Goal: Obtain resource: Download file/media

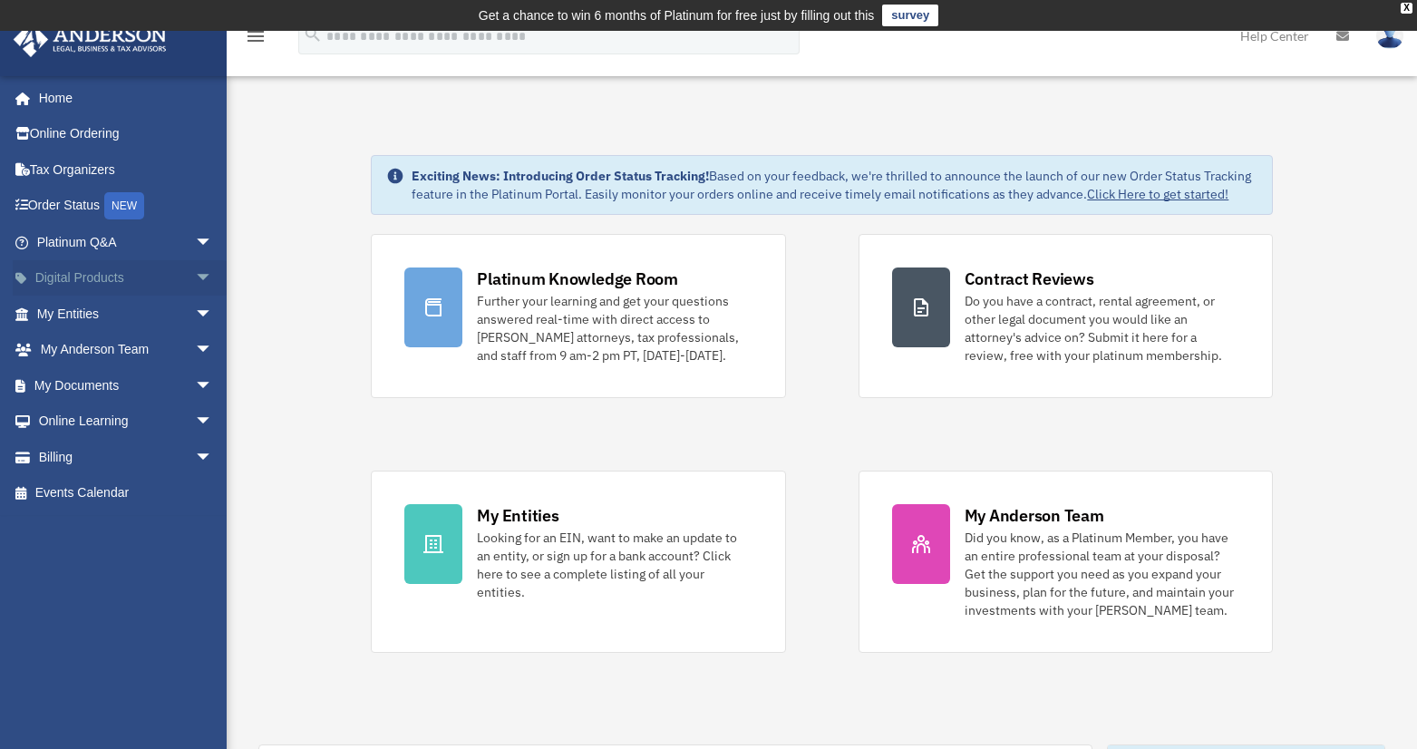
click at [195, 274] on span "arrow_drop_down" at bounding box center [213, 278] width 36 height 37
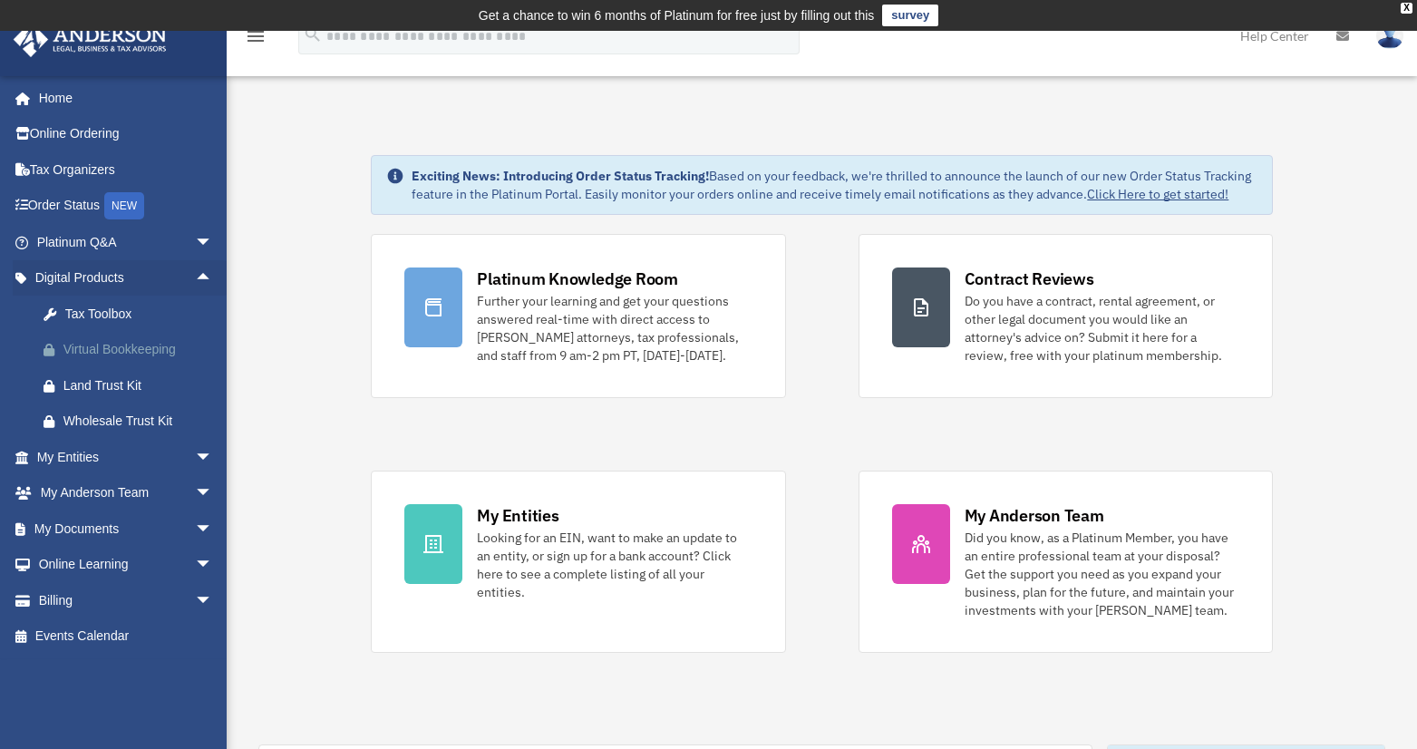
click at [165, 350] on div "Virtual Bookkeeping" at bounding box center [140, 349] width 154 height 23
click at [195, 489] on span "arrow_drop_down" at bounding box center [213, 493] width 36 height 37
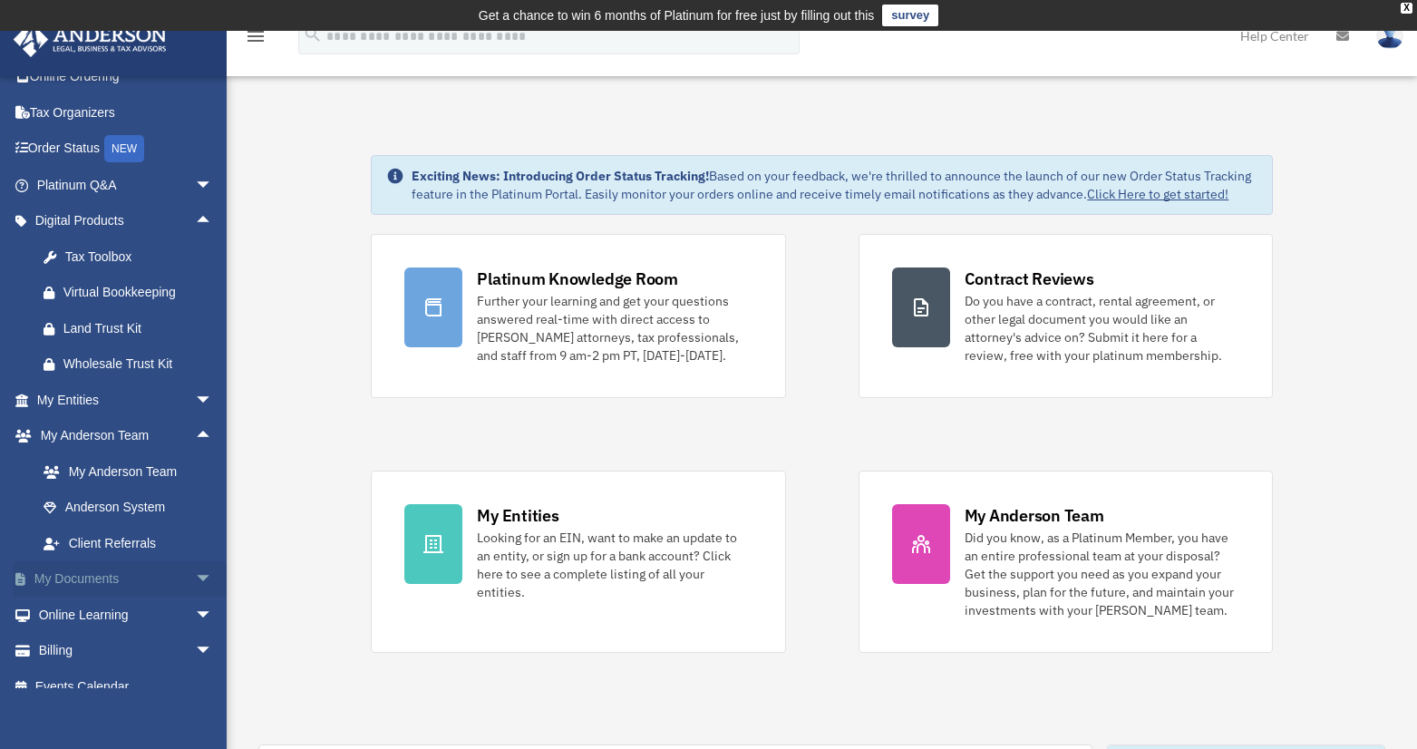
scroll to position [78, 0]
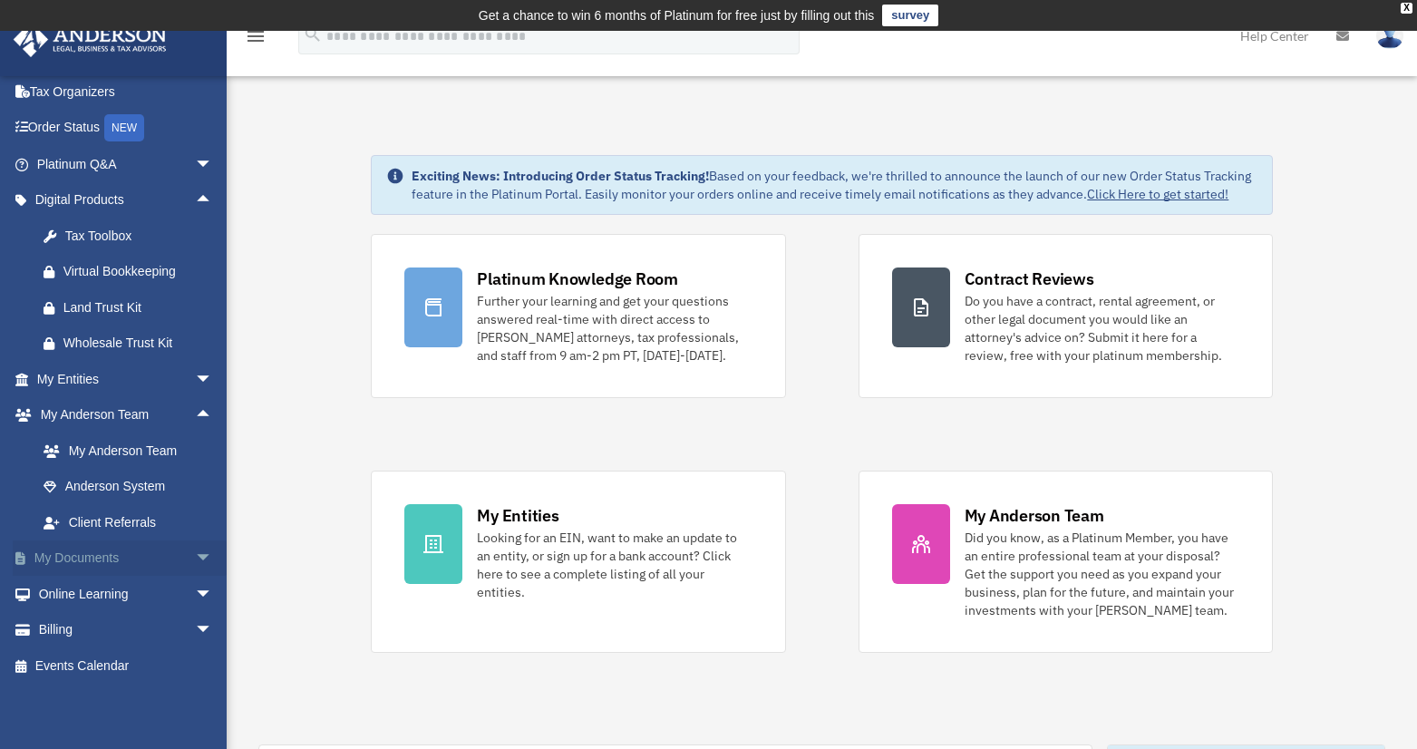
click at [195, 558] on span "arrow_drop_down" at bounding box center [213, 558] width 36 height 37
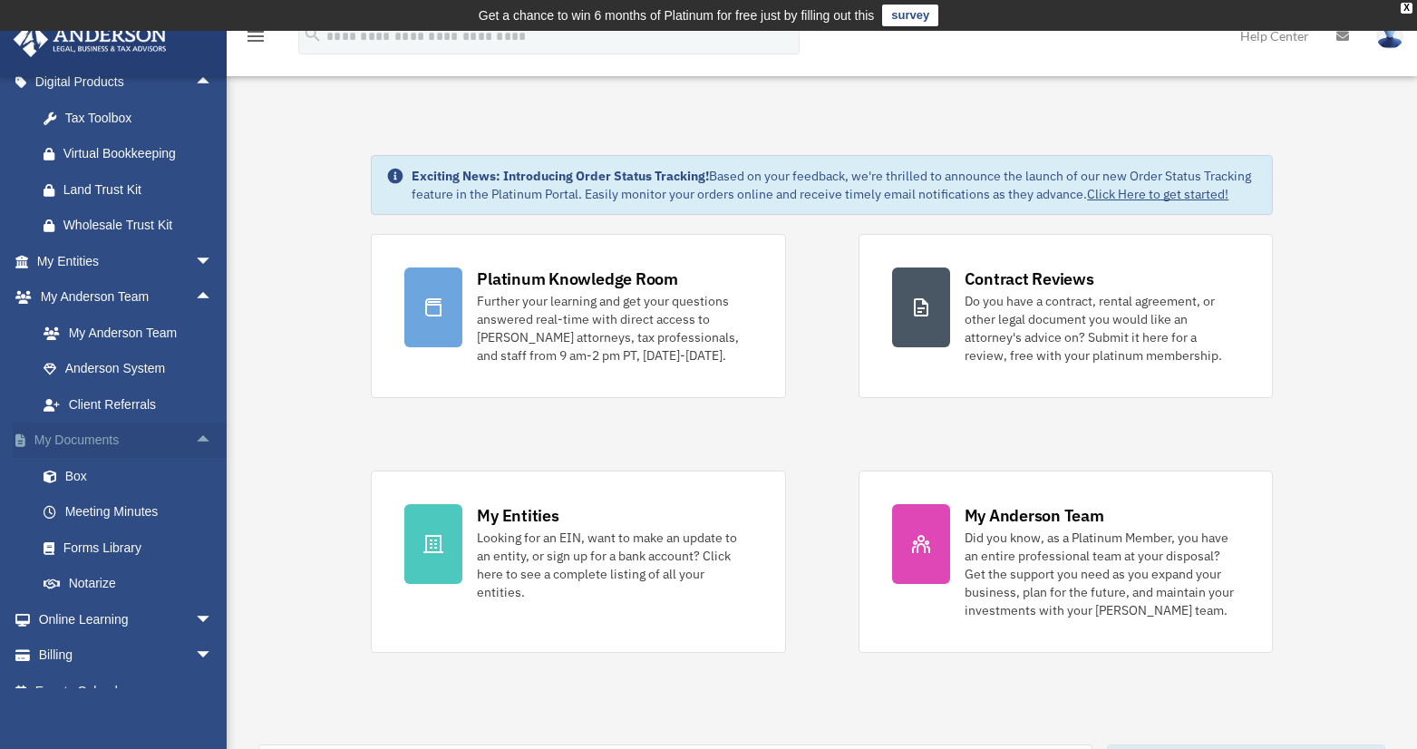
scroll to position [221, 0]
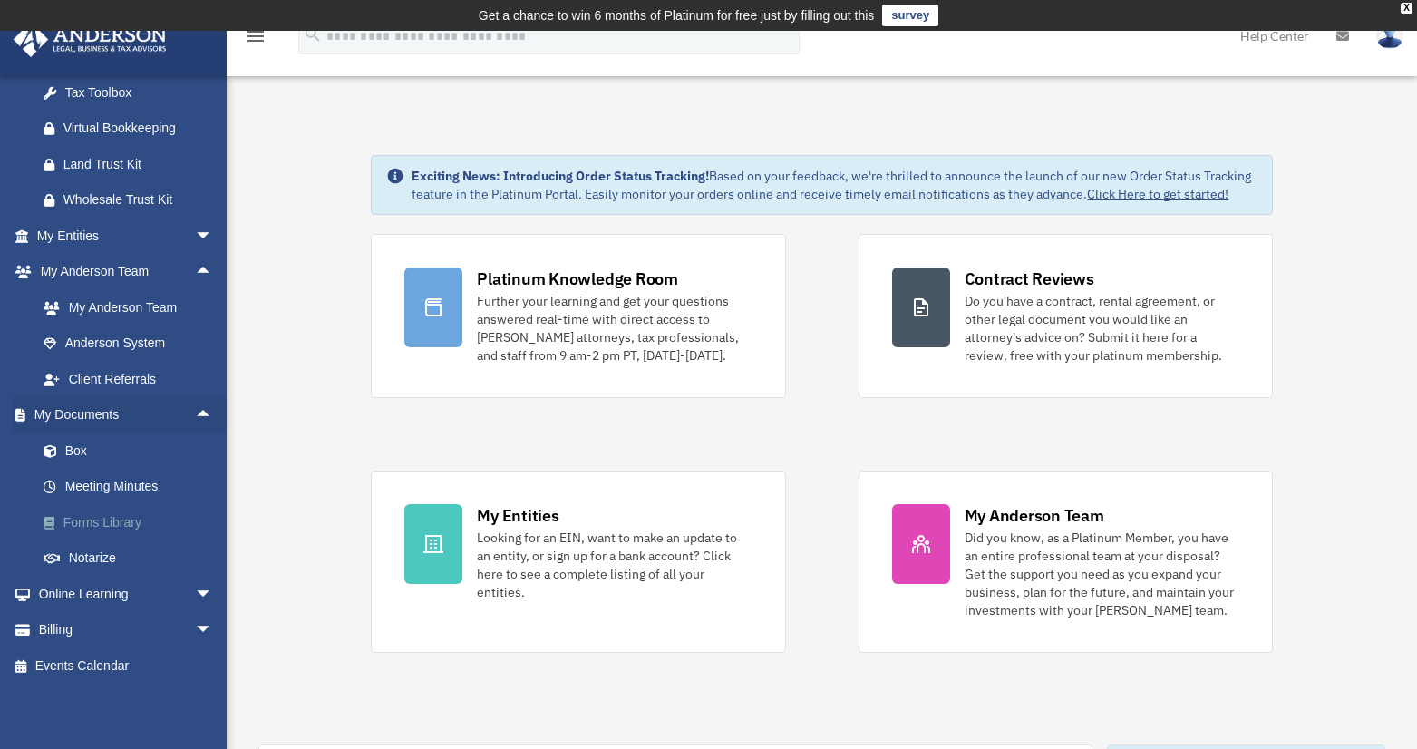
click at [111, 518] on link "Forms Library" at bounding box center [132, 522] width 215 height 36
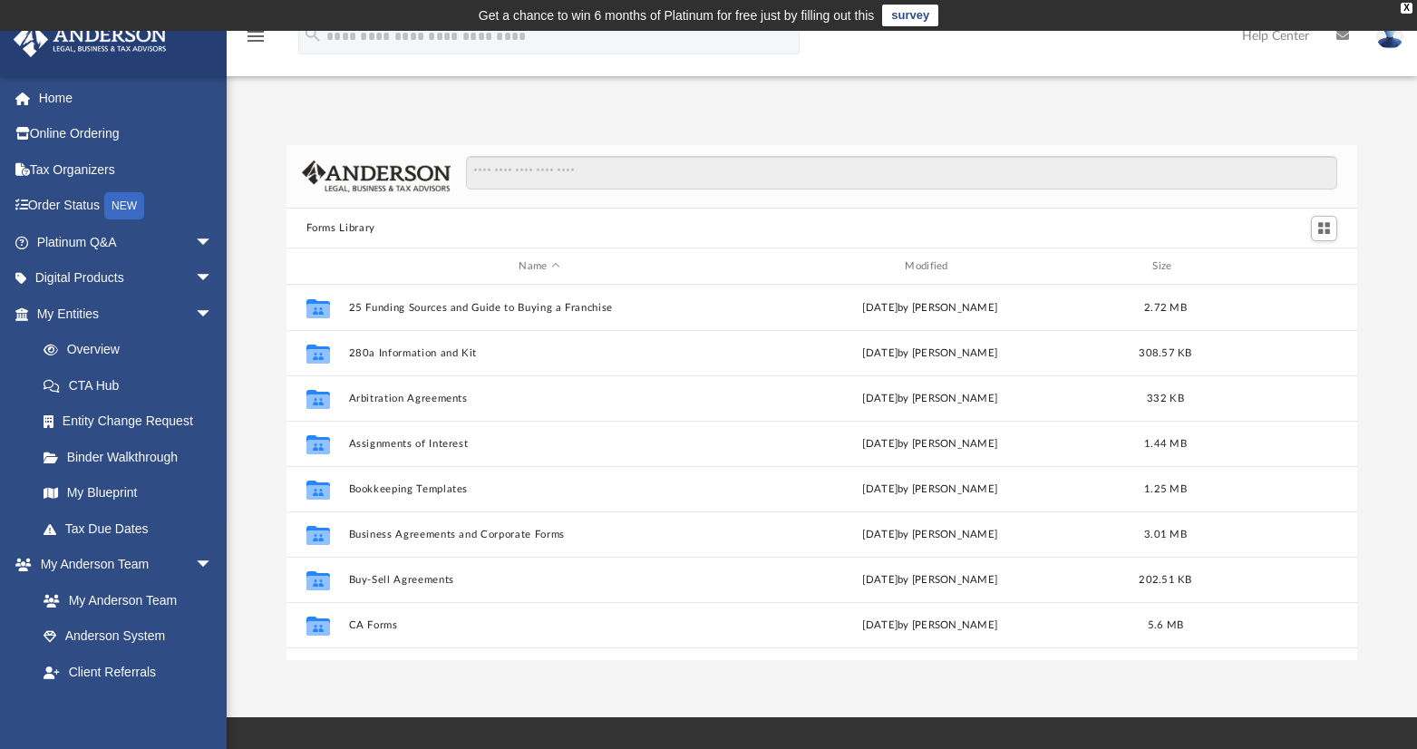
scroll to position [399, 1057]
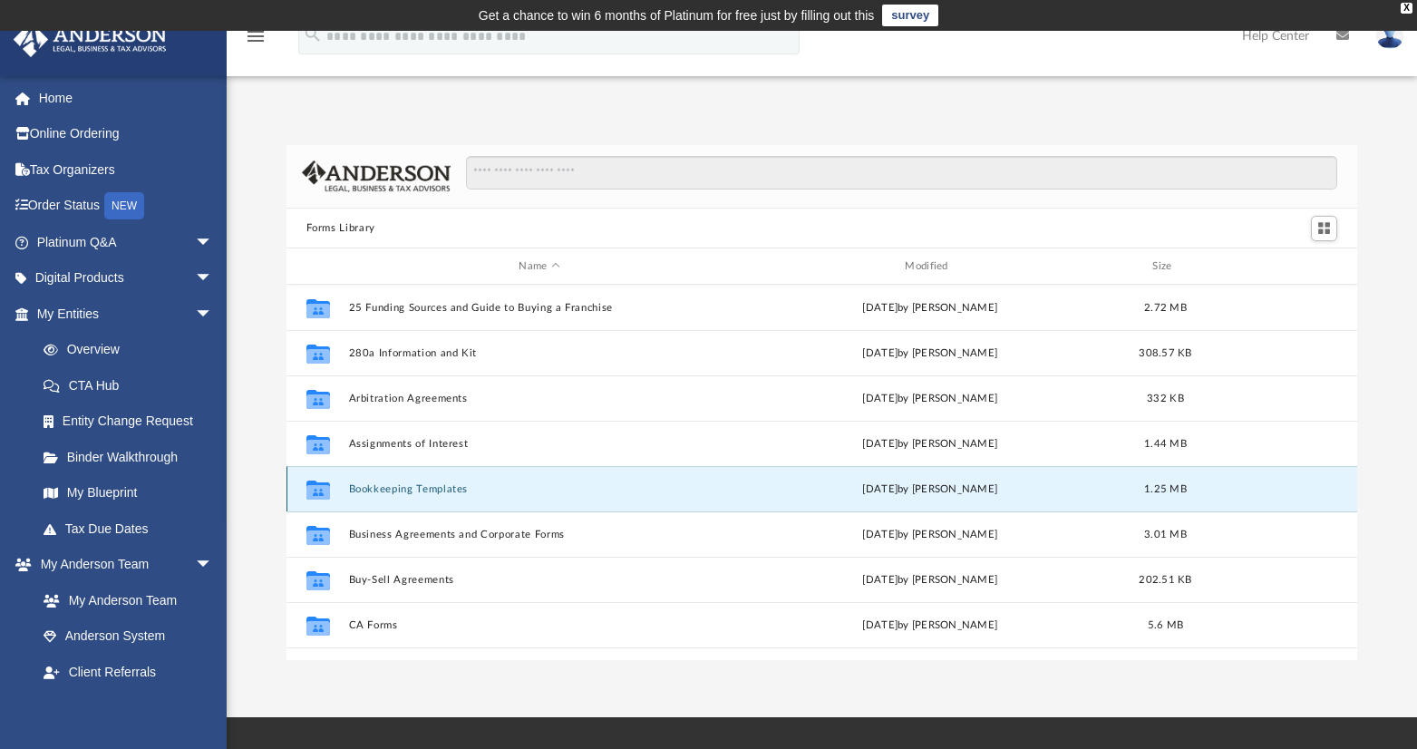
click at [434, 486] on button "Bookkeeping Templates" at bounding box center [539, 489] width 383 height 12
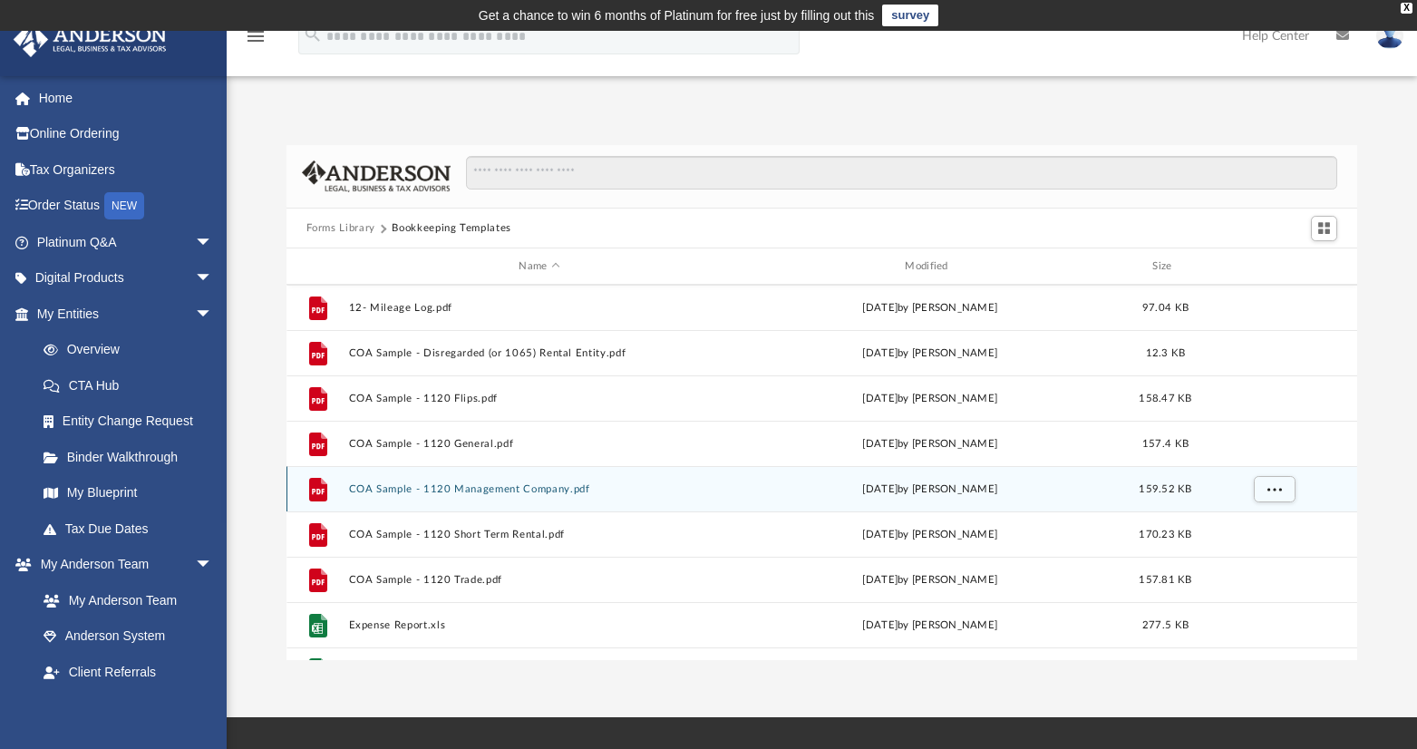
scroll to position [123, 0]
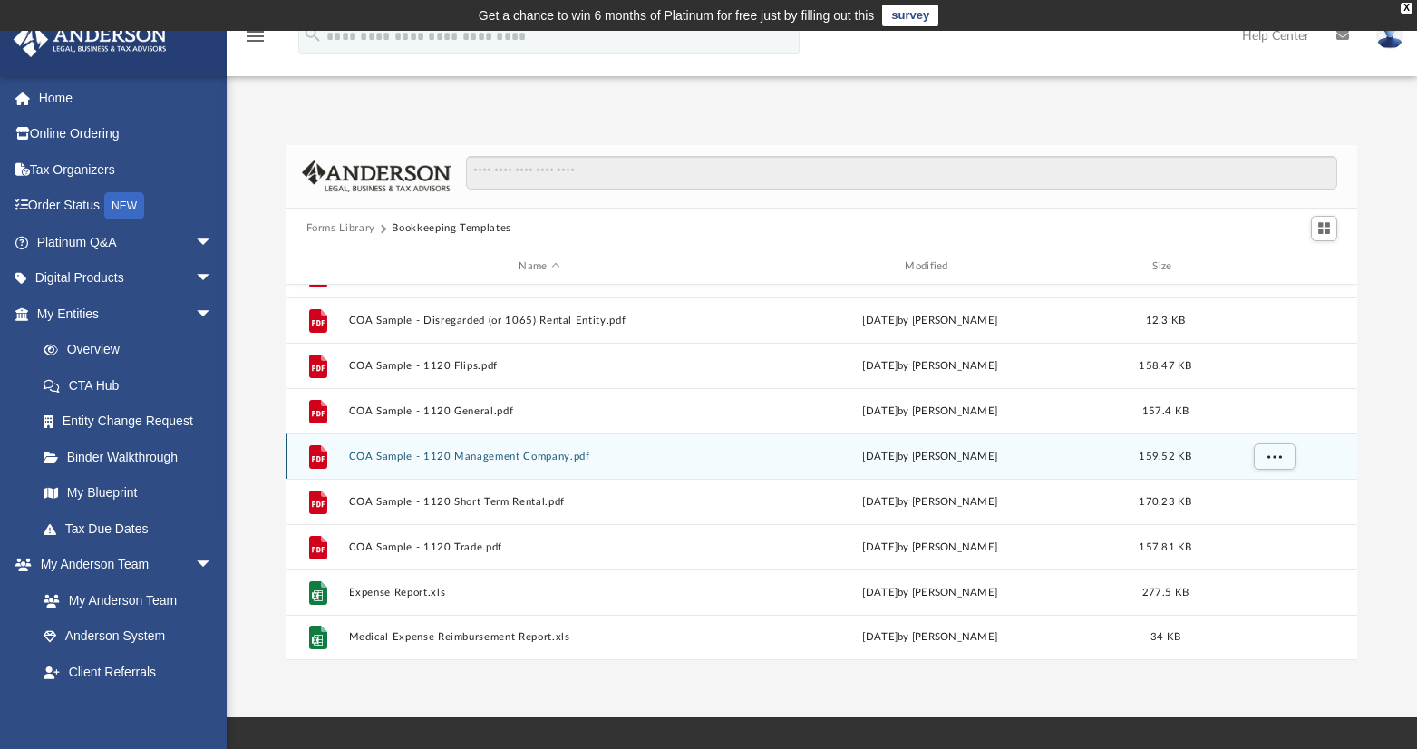
click at [388, 457] on button "COA Sample - 1120 Management Company.pdf" at bounding box center [539, 457] width 383 height 12
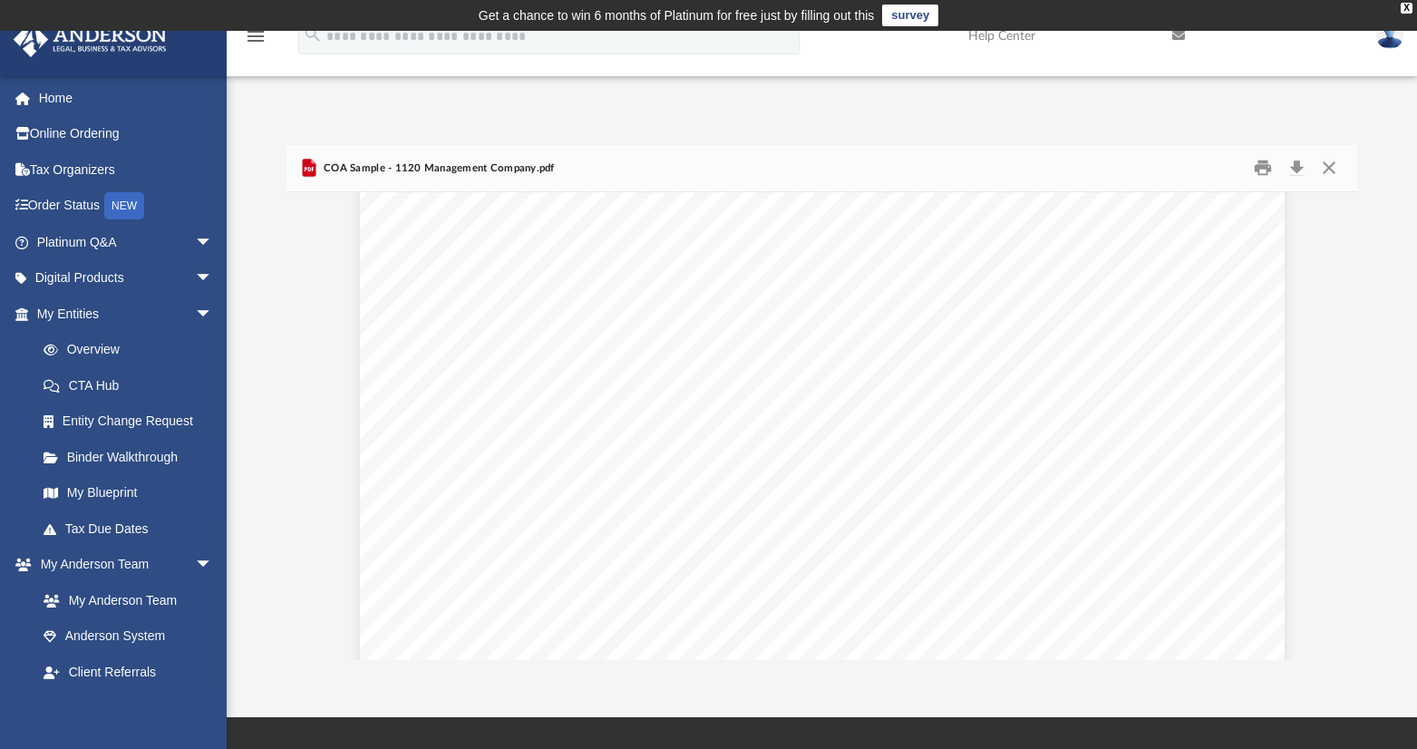
scroll to position [0, 0]
click at [1328, 169] on button "Close" at bounding box center [1329, 168] width 33 height 28
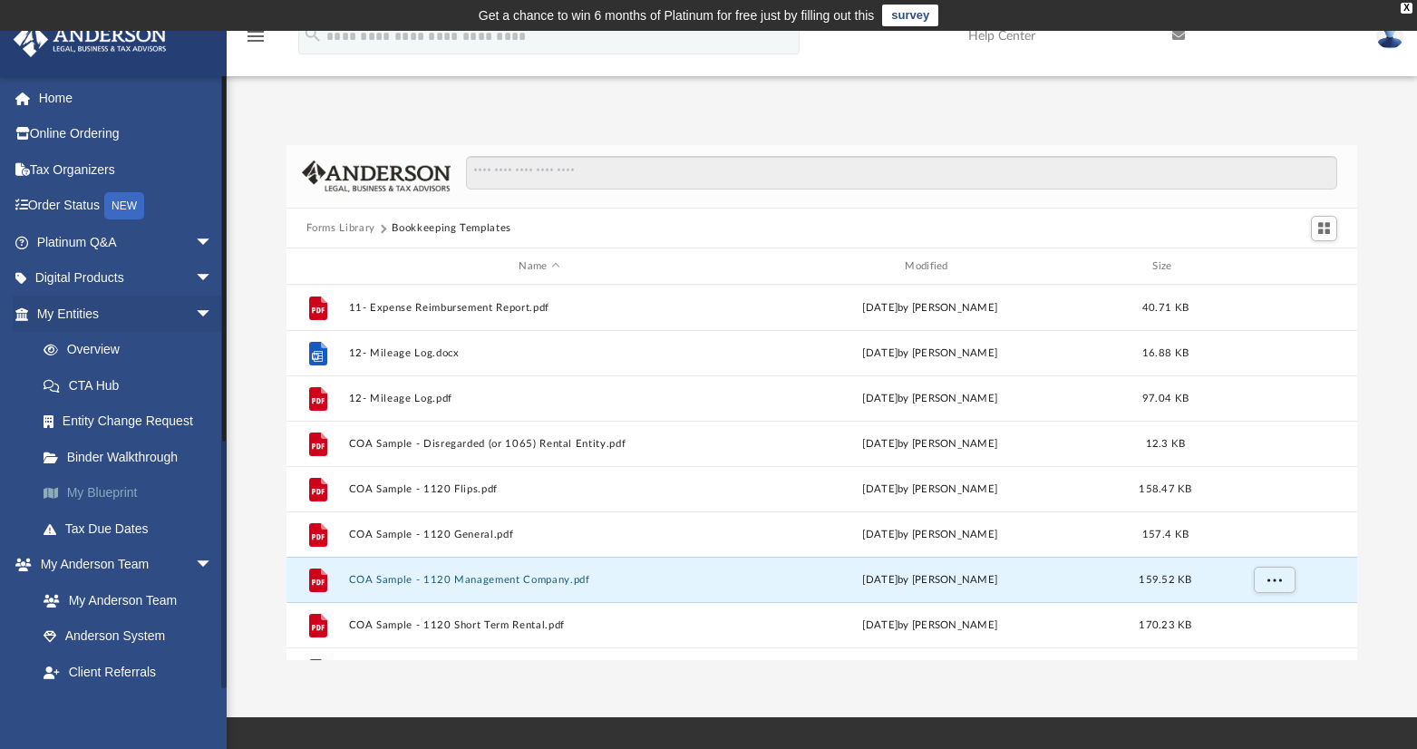
click at [126, 488] on link "My Blueprint" at bounding box center [132, 493] width 215 height 36
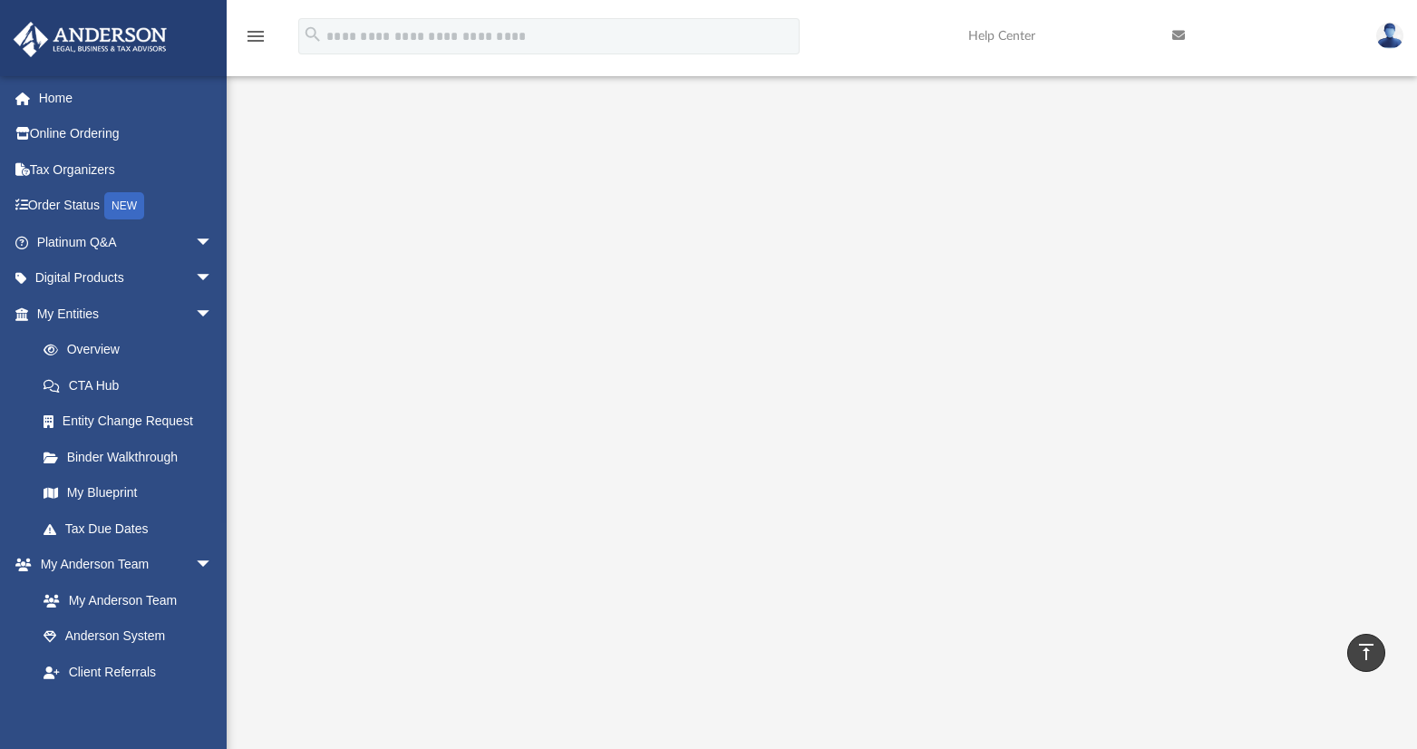
scroll to position [157, 0]
click at [104, 484] on link "My Blueprint" at bounding box center [132, 493] width 215 height 36
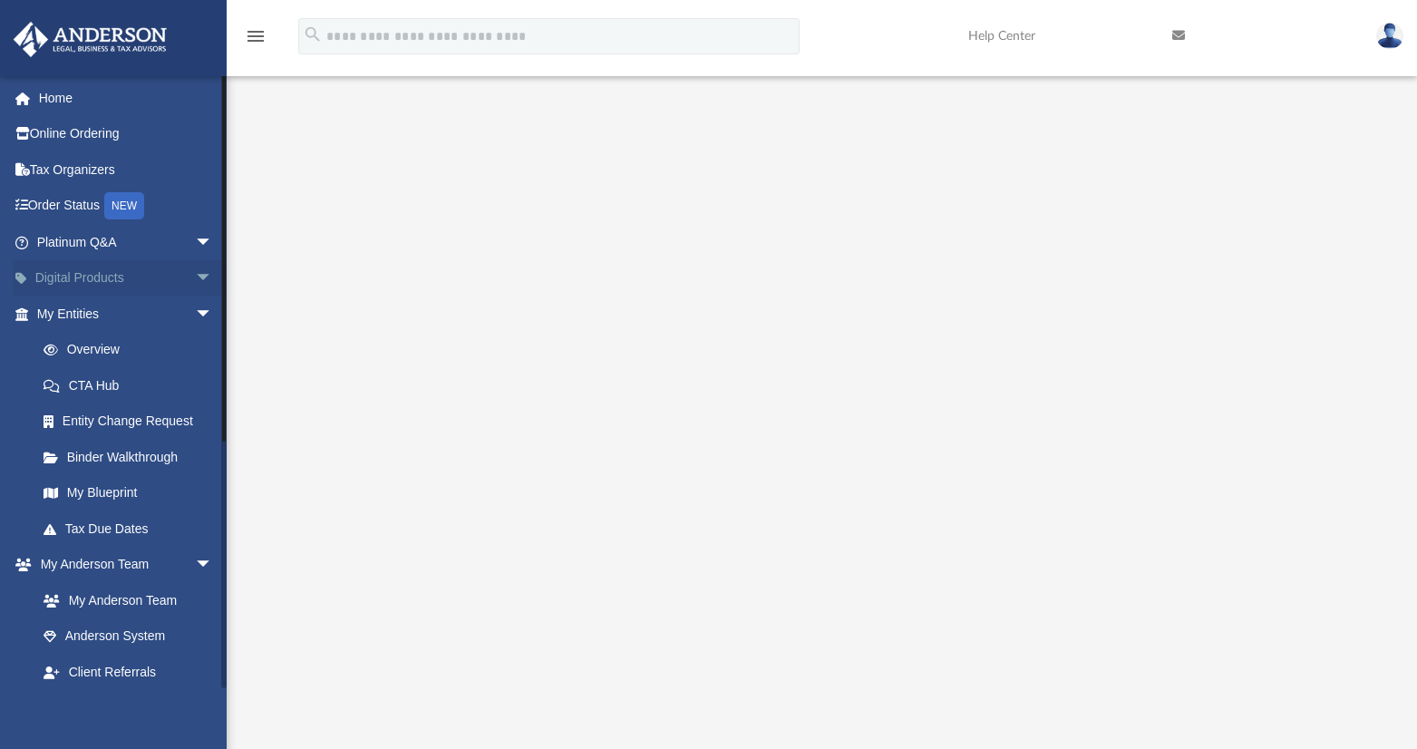
click at [195, 277] on span "arrow_drop_down" at bounding box center [213, 278] width 36 height 37
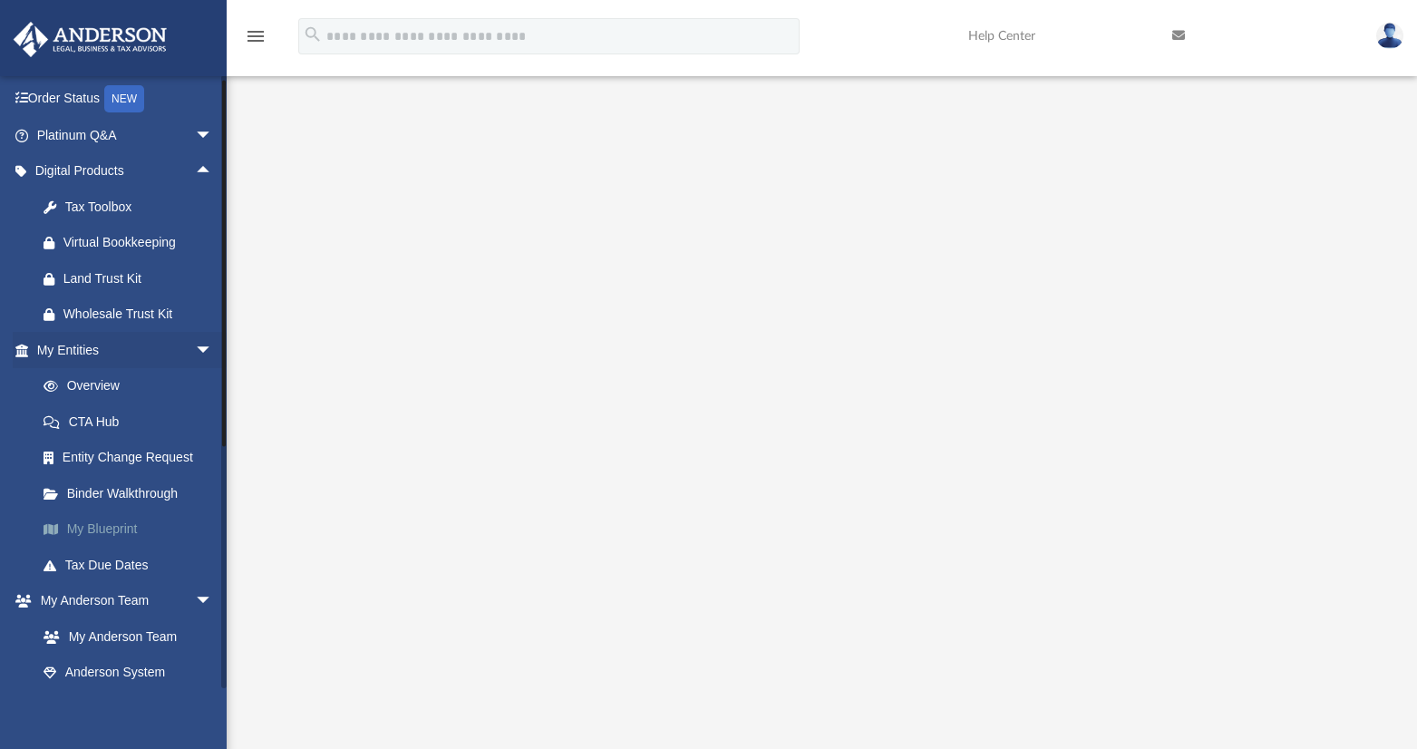
scroll to position [0, 0]
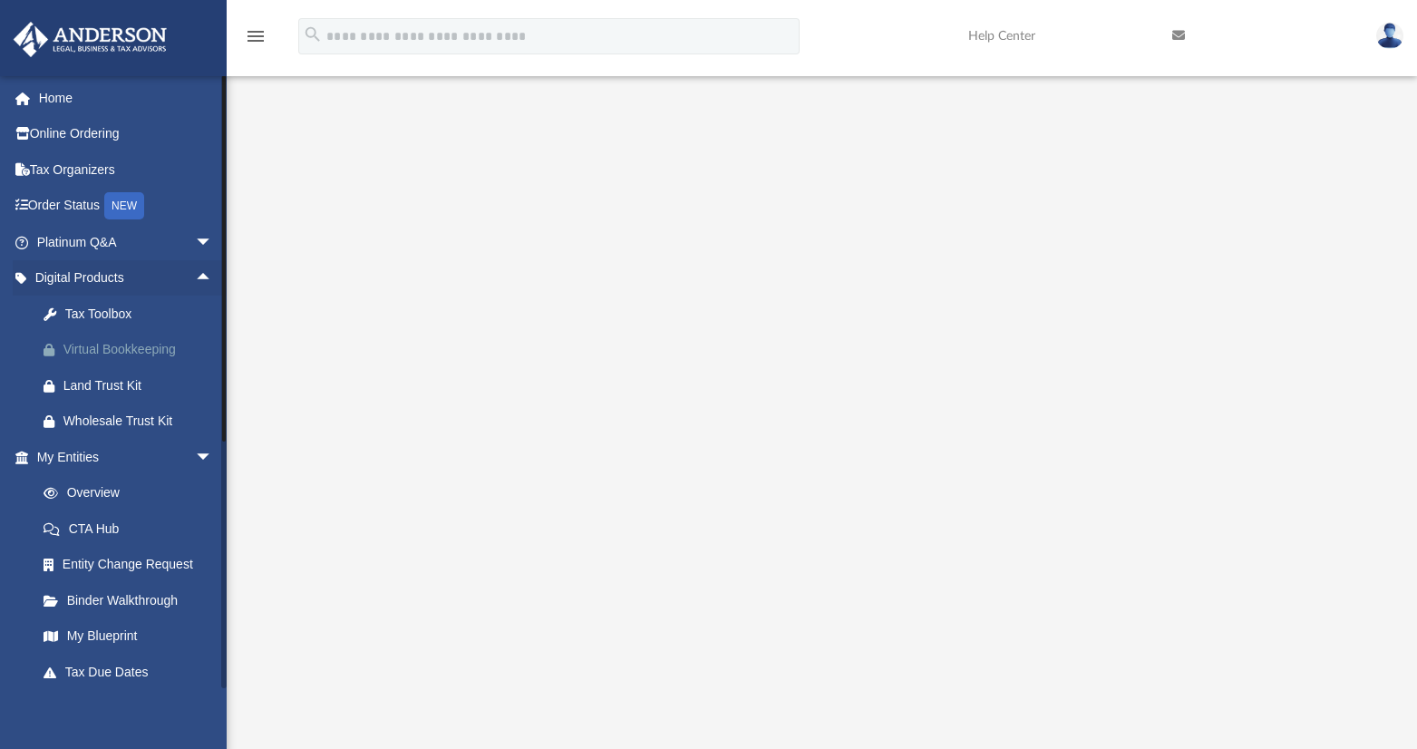
click at [158, 347] on div "Virtual Bookkeeping" at bounding box center [140, 349] width 154 height 23
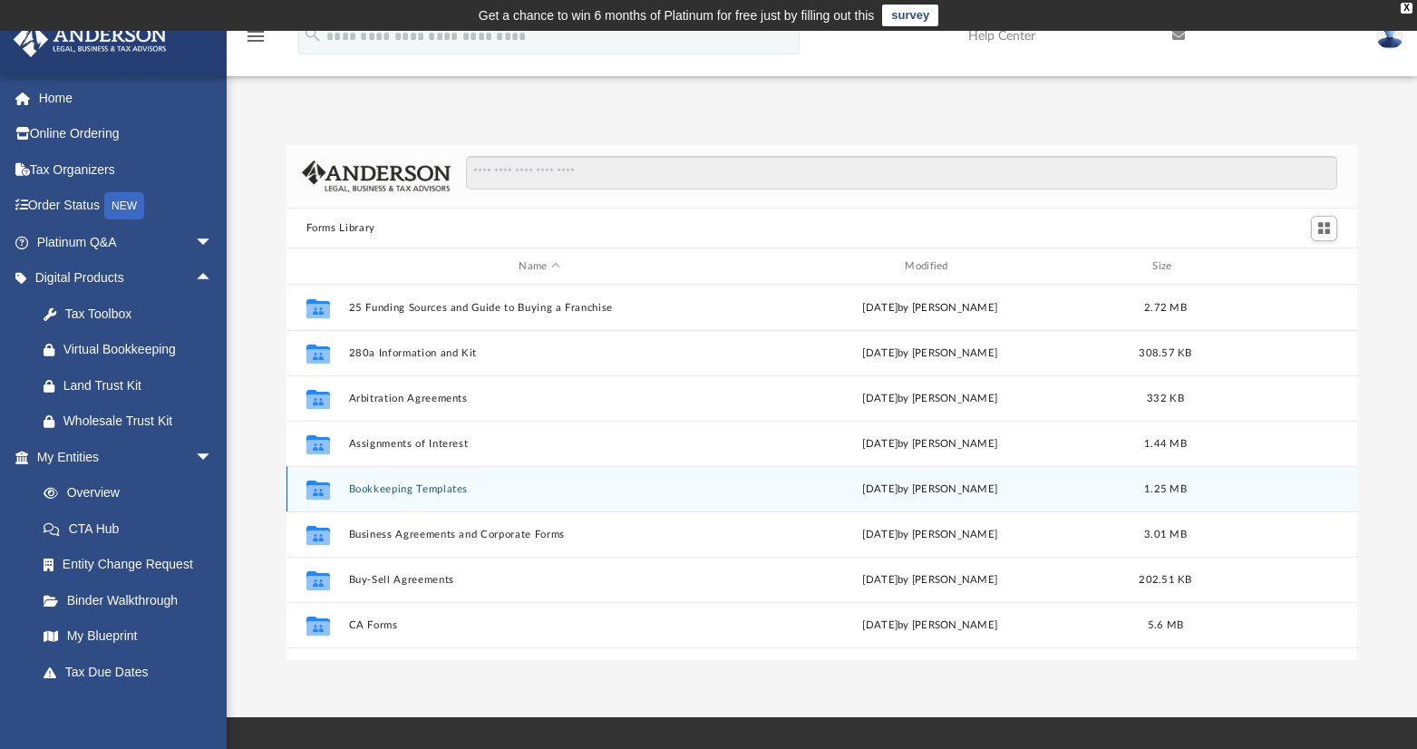
click at [444, 487] on button "Bookkeeping Templates" at bounding box center [539, 489] width 383 height 12
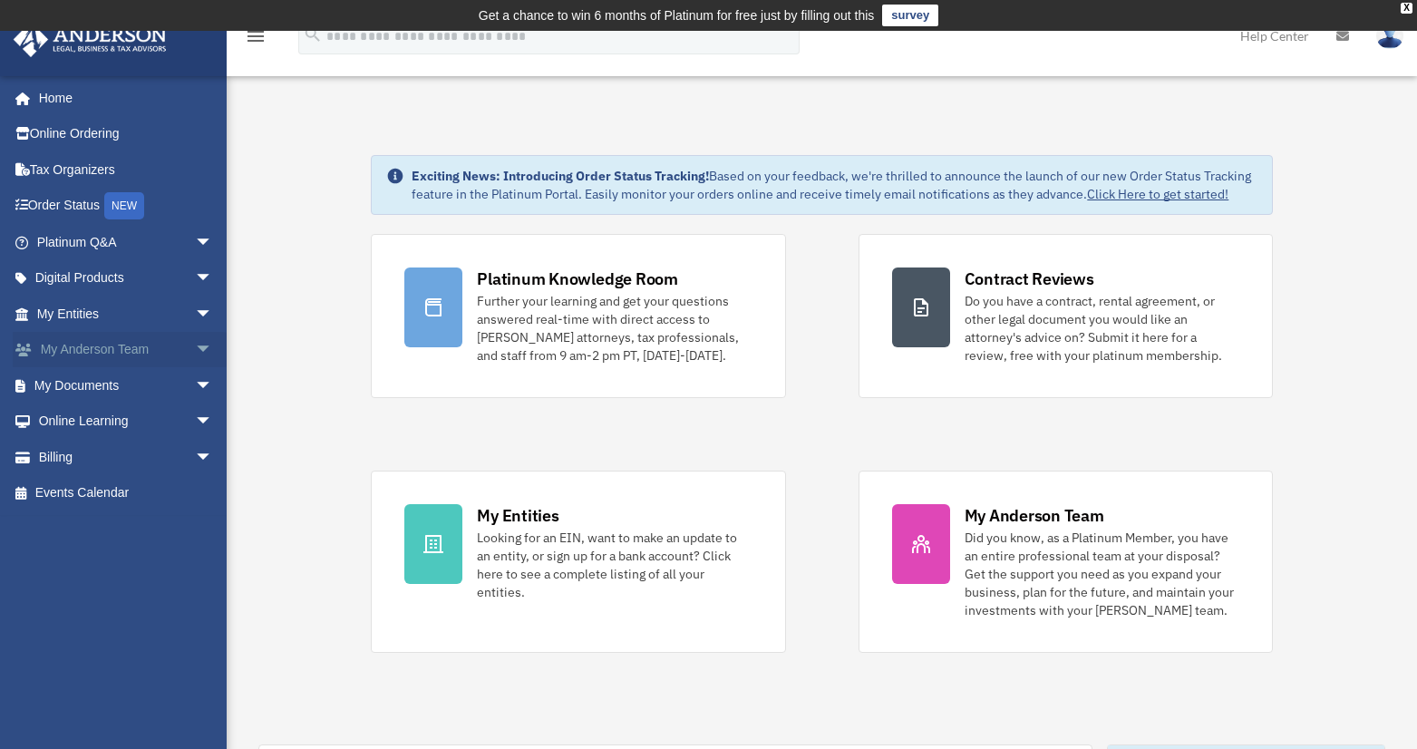
click at [195, 351] on span "arrow_drop_down" at bounding box center [213, 350] width 36 height 37
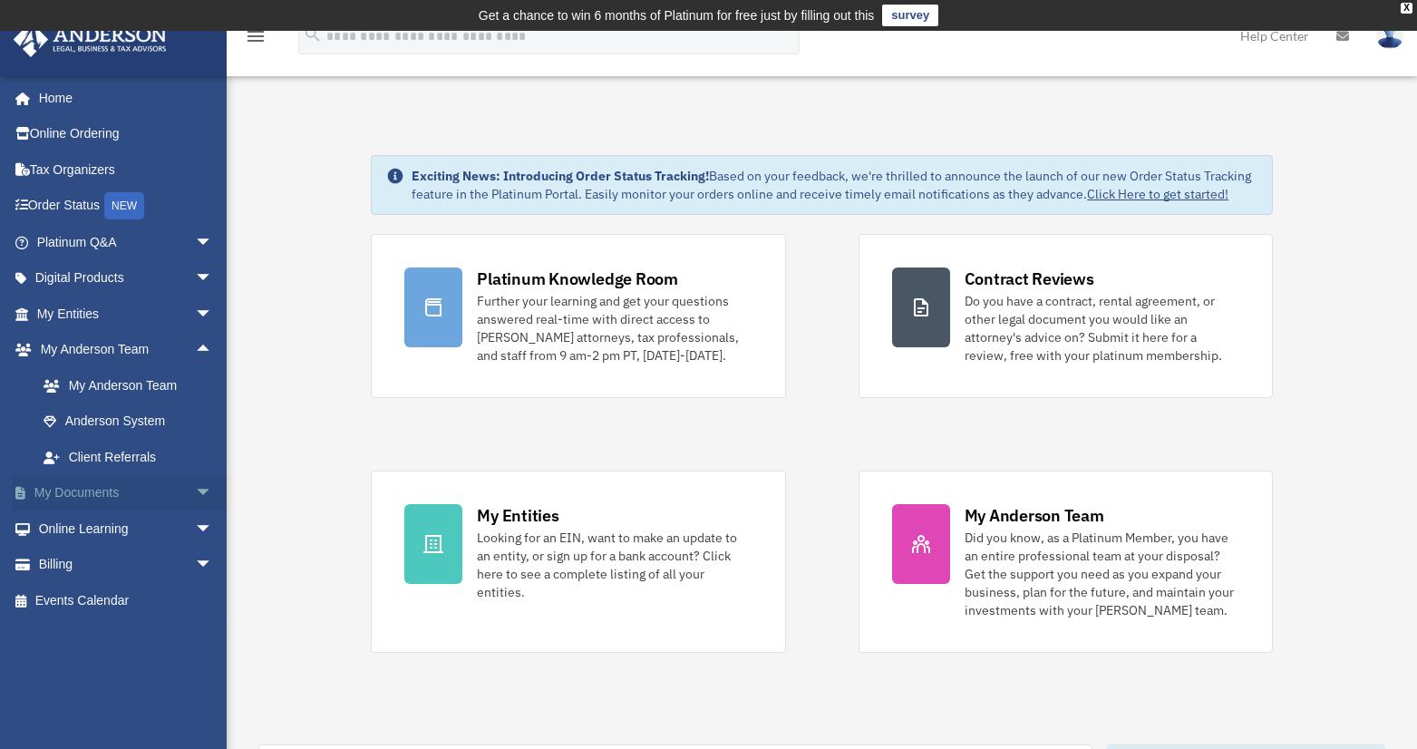
click at [195, 492] on span "arrow_drop_down" at bounding box center [213, 493] width 36 height 37
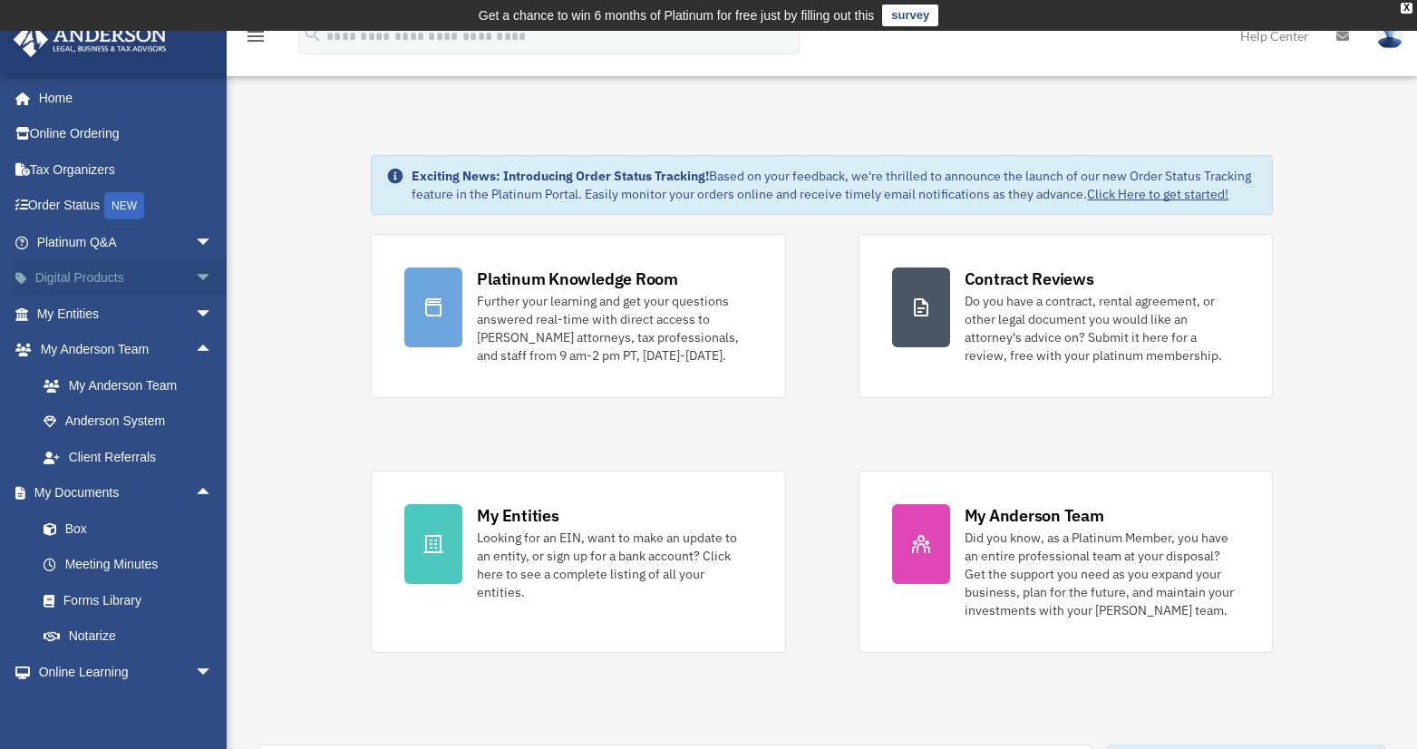
click at [195, 272] on span "arrow_drop_down" at bounding box center [213, 278] width 36 height 37
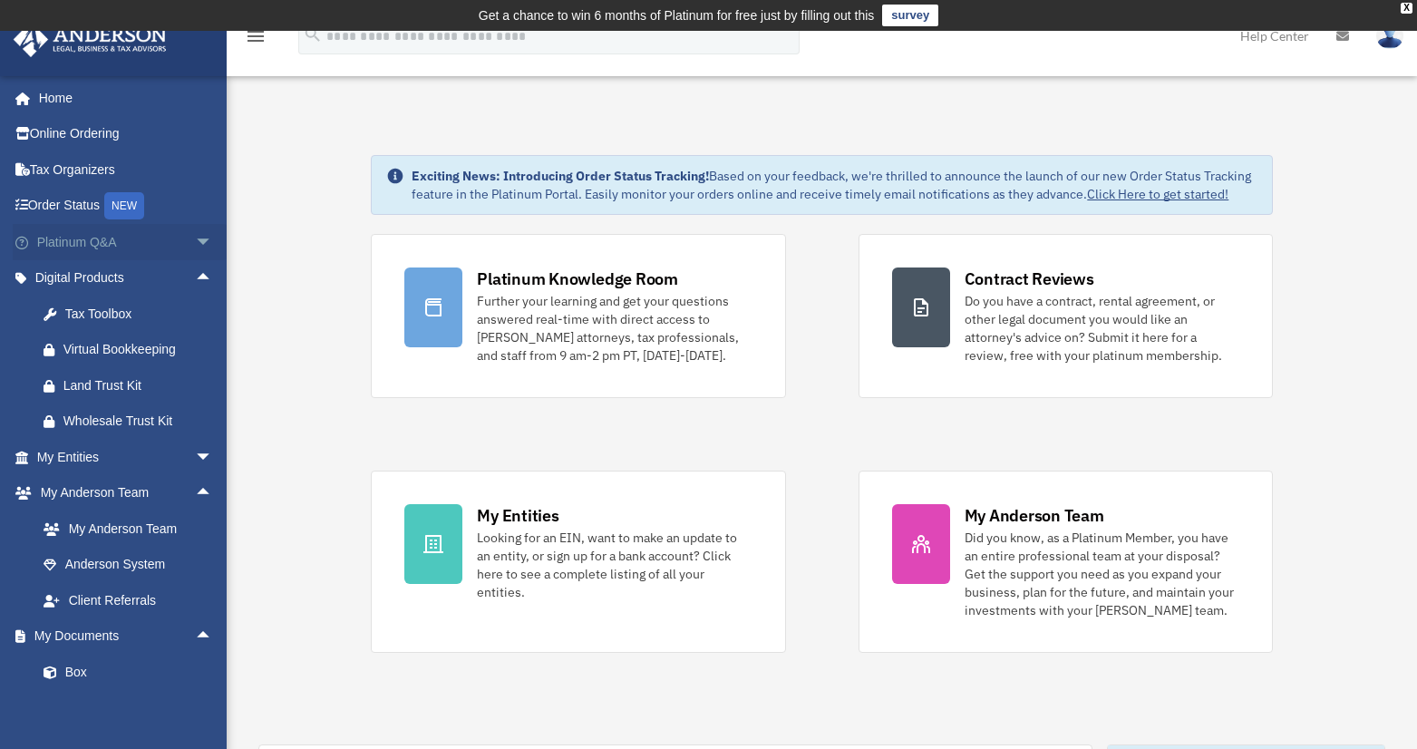
click at [195, 240] on span "arrow_drop_down" at bounding box center [213, 242] width 36 height 37
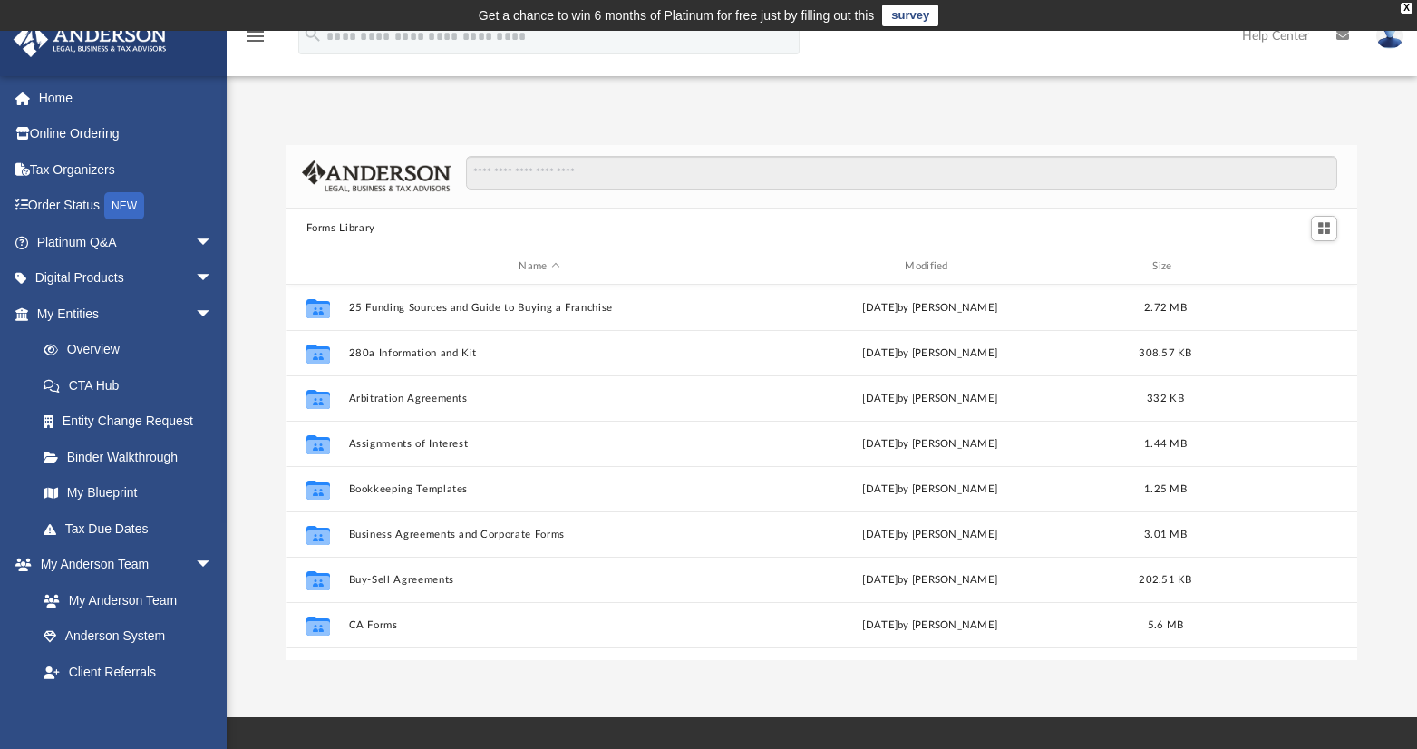
scroll to position [399, 1057]
click at [195, 277] on span "arrow_drop_down" at bounding box center [213, 278] width 36 height 37
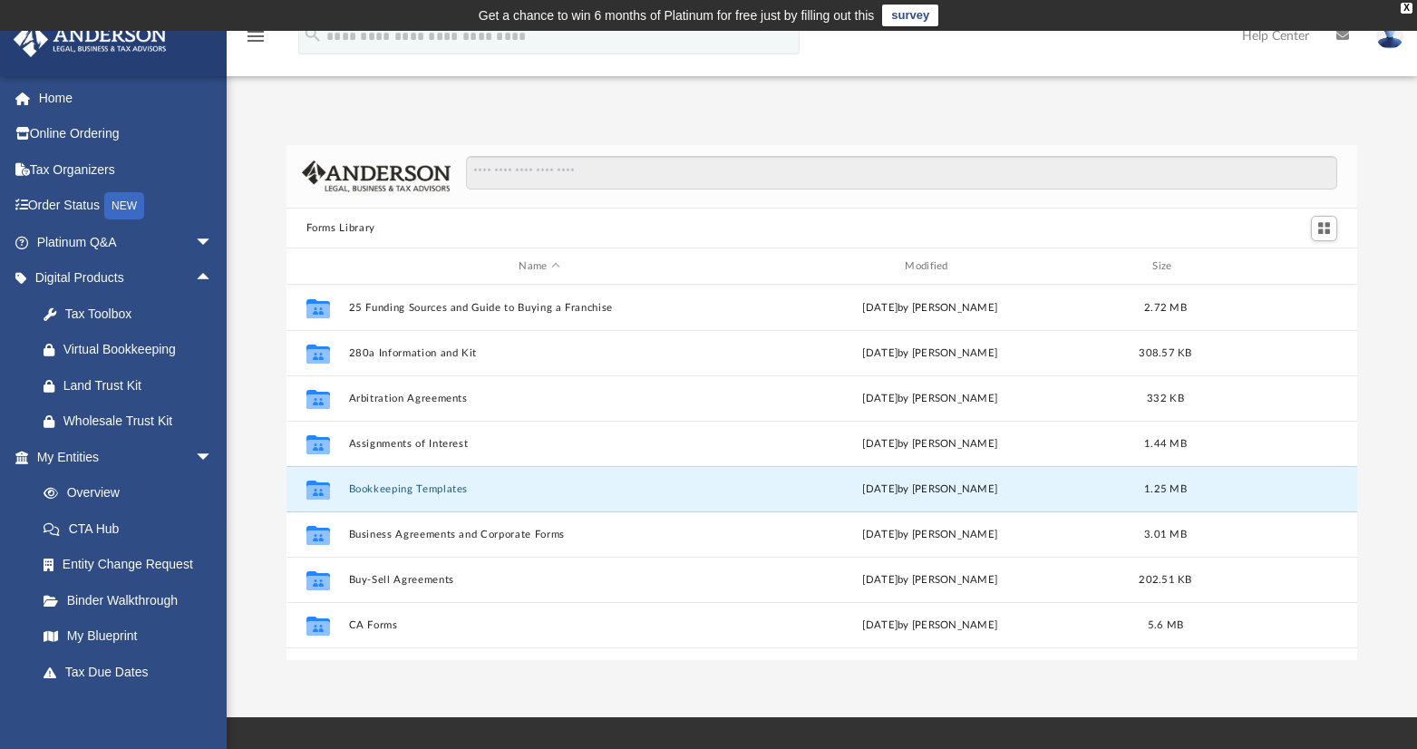
drag, startPoint x: 372, startPoint y: 488, endPoint x: 264, endPoint y: 398, distance: 140.4
click at [264, 398] on div "Forms Library Name Modified Size Collaborated Folder 25 Funding Sources and Gui…" at bounding box center [822, 403] width 1191 height 516
drag, startPoint x: 315, startPoint y: 491, endPoint x: 268, endPoint y: 434, distance: 73.5
click at [268, 434] on div "Forms Library Name Modified Size Collaborated Folder 25 Funding Sources and Gui…" at bounding box center [822, 403] width 1191 height 516
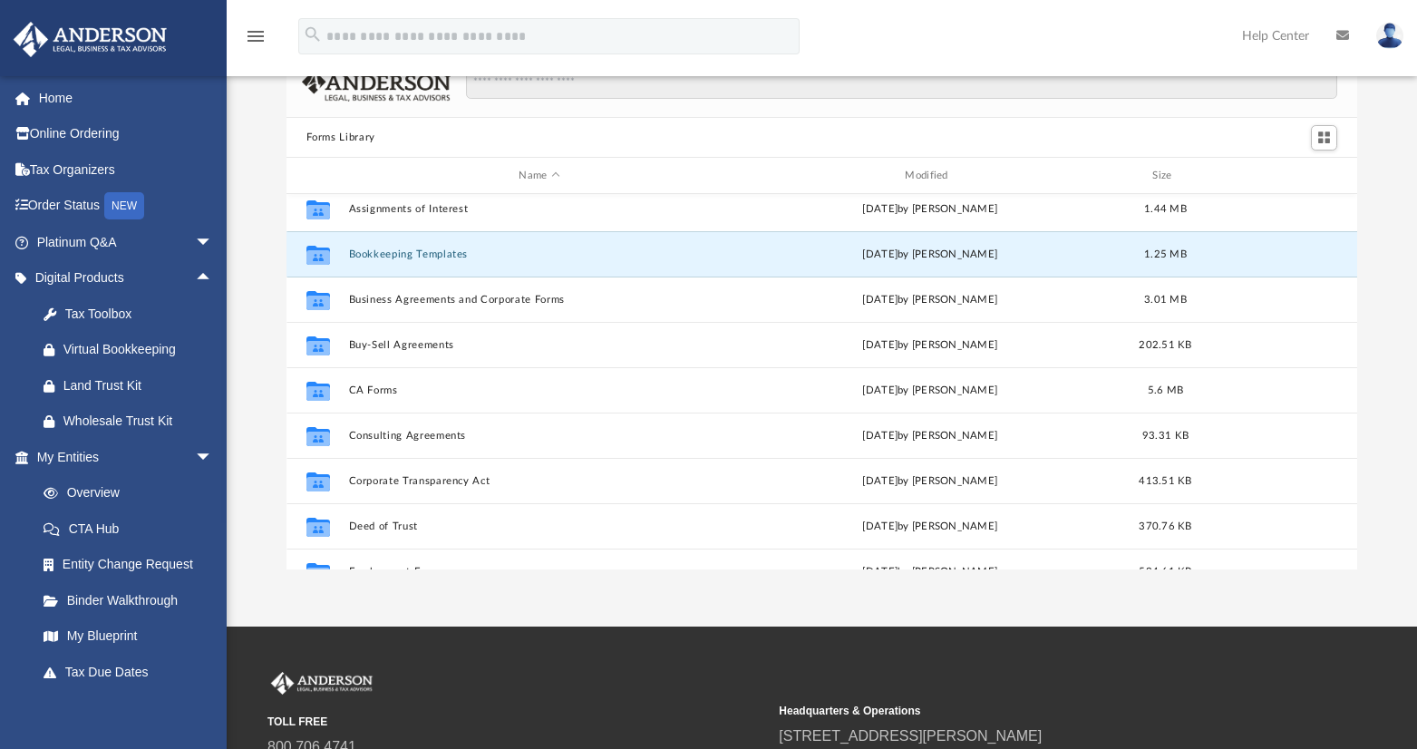
scroll to position [155, 0]
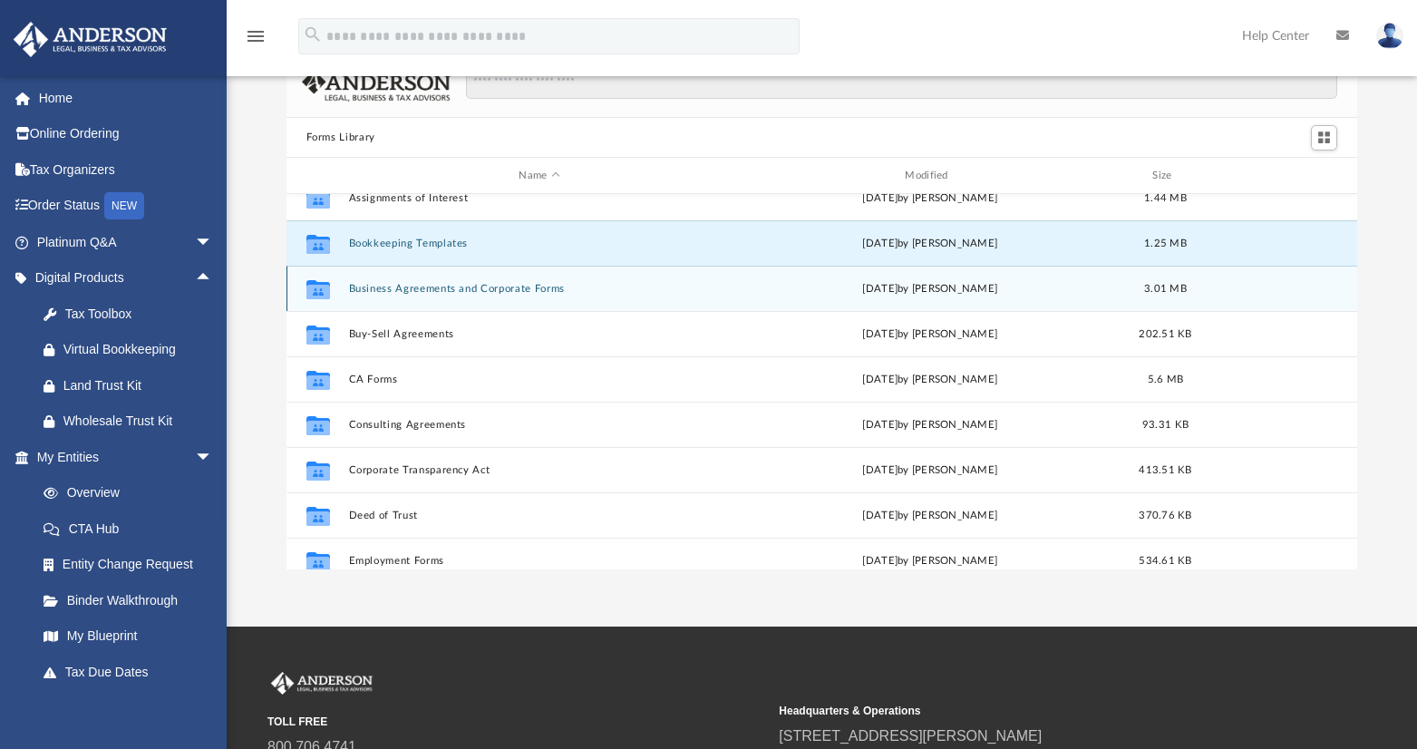
click at [519, 281] on div "Collaborated Folder Business Agreements and Corporate Forms Thu Jul 13 2023 by …" at bounding box center [823, 288] width 1072 height 45
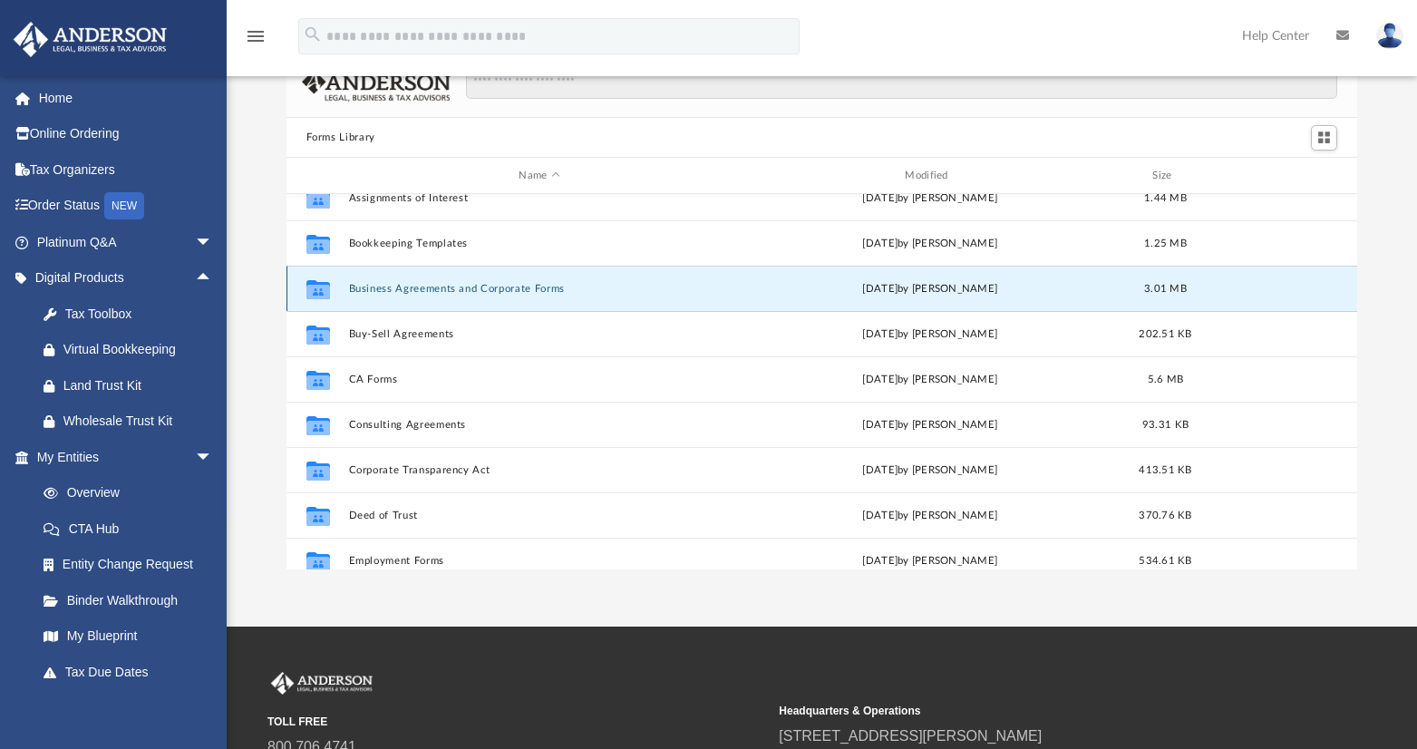
click at [514, 286] on button "Business Agreements and Corporate Forms" at bounding box center [539, 289] width 383 height 12
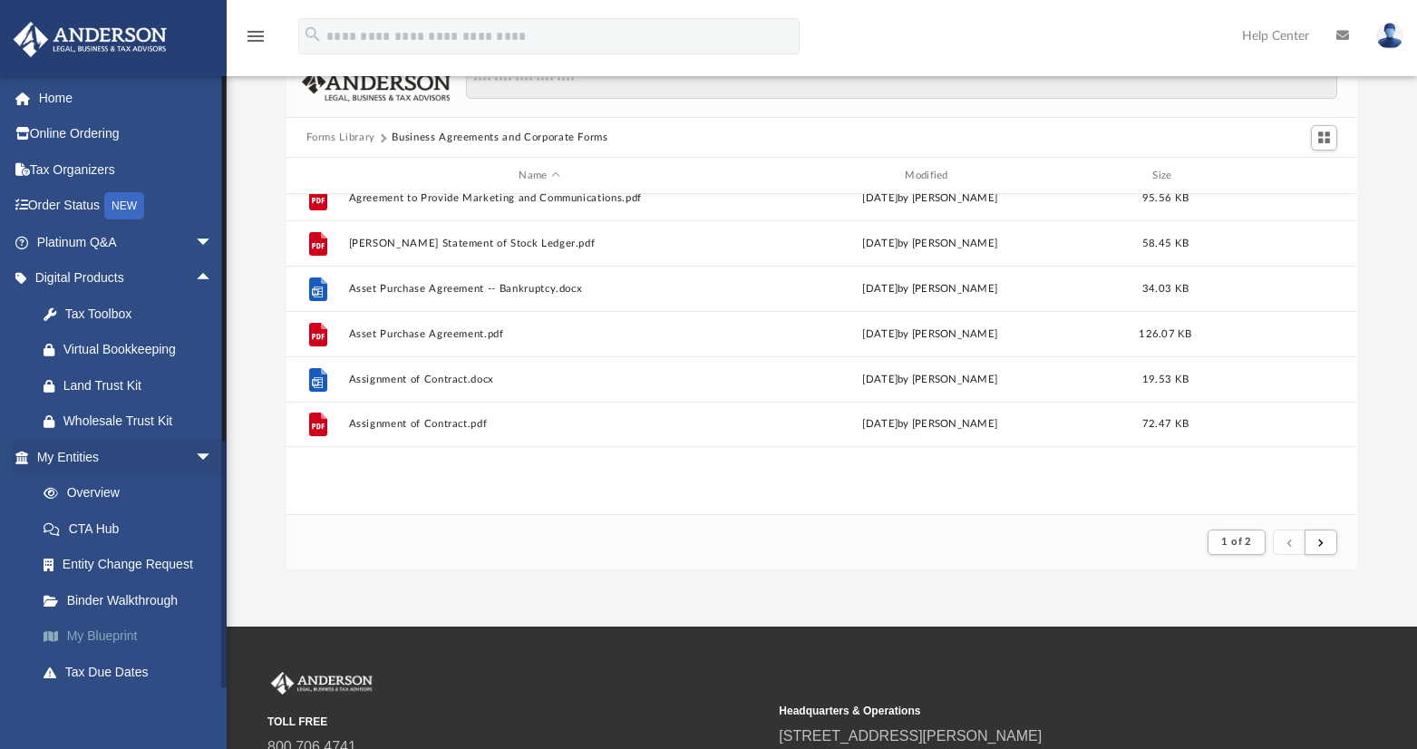
scroll to position [343, 1057]
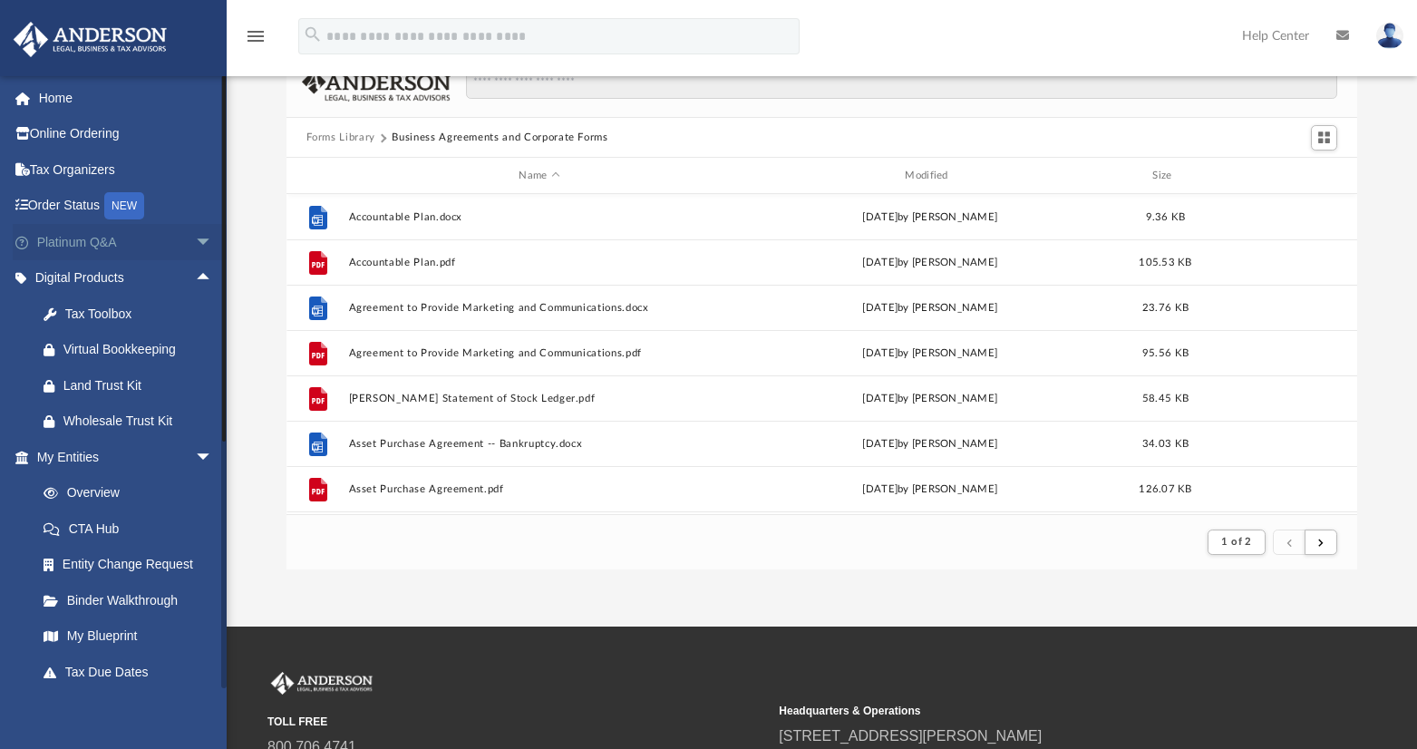
click at [195, 240] on span "arrow_drop_down" at bounding box center [213, 242] width 36 height 37
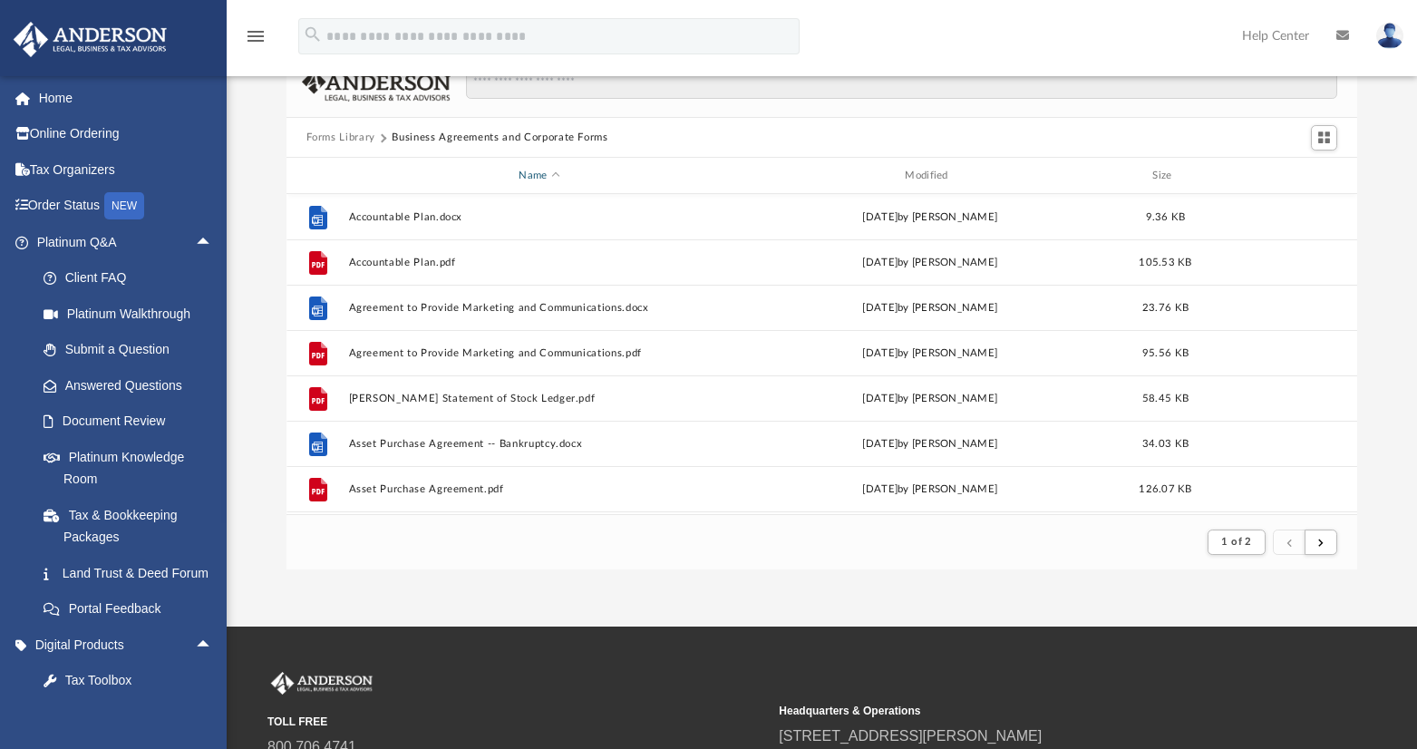
scroll to position [0, 0]
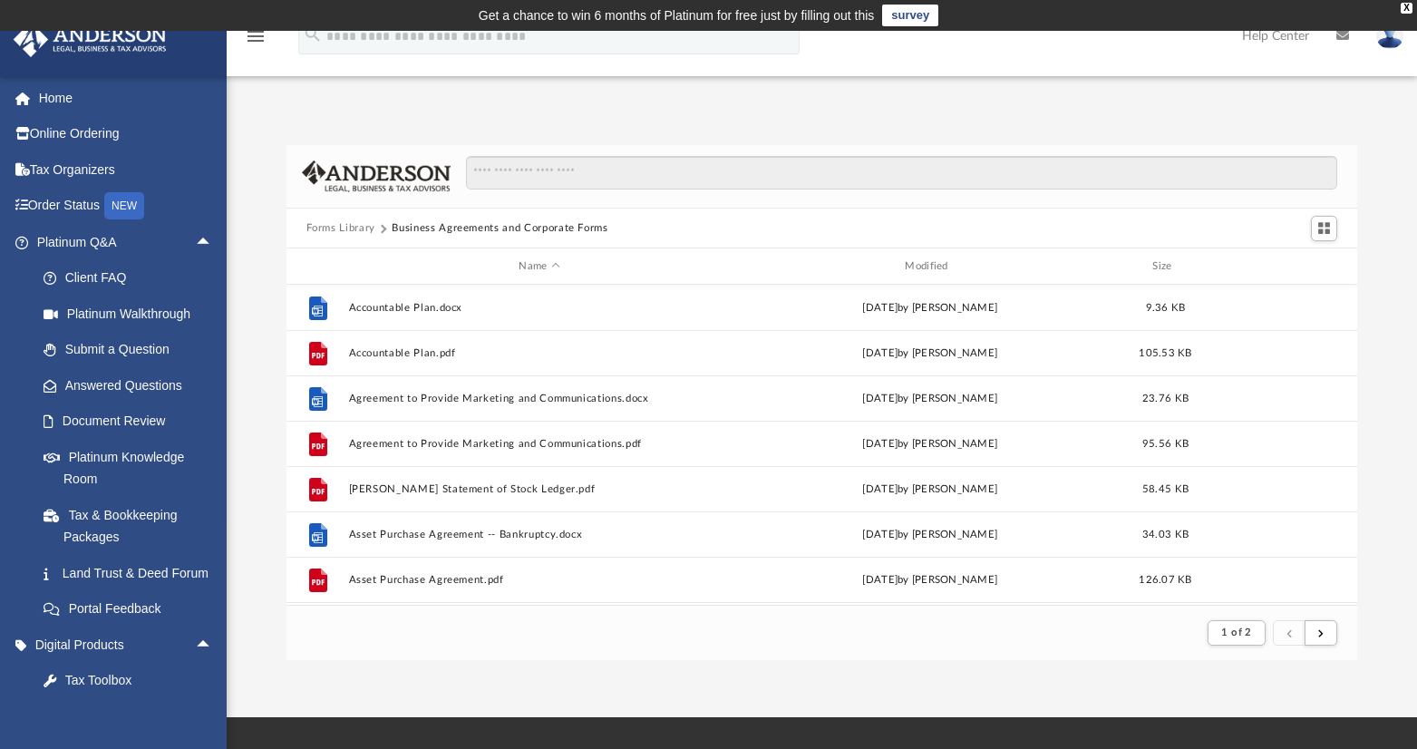
click at [354, 226] on button "Forms Library" at bounding box center [341, 228] width 69 height 16
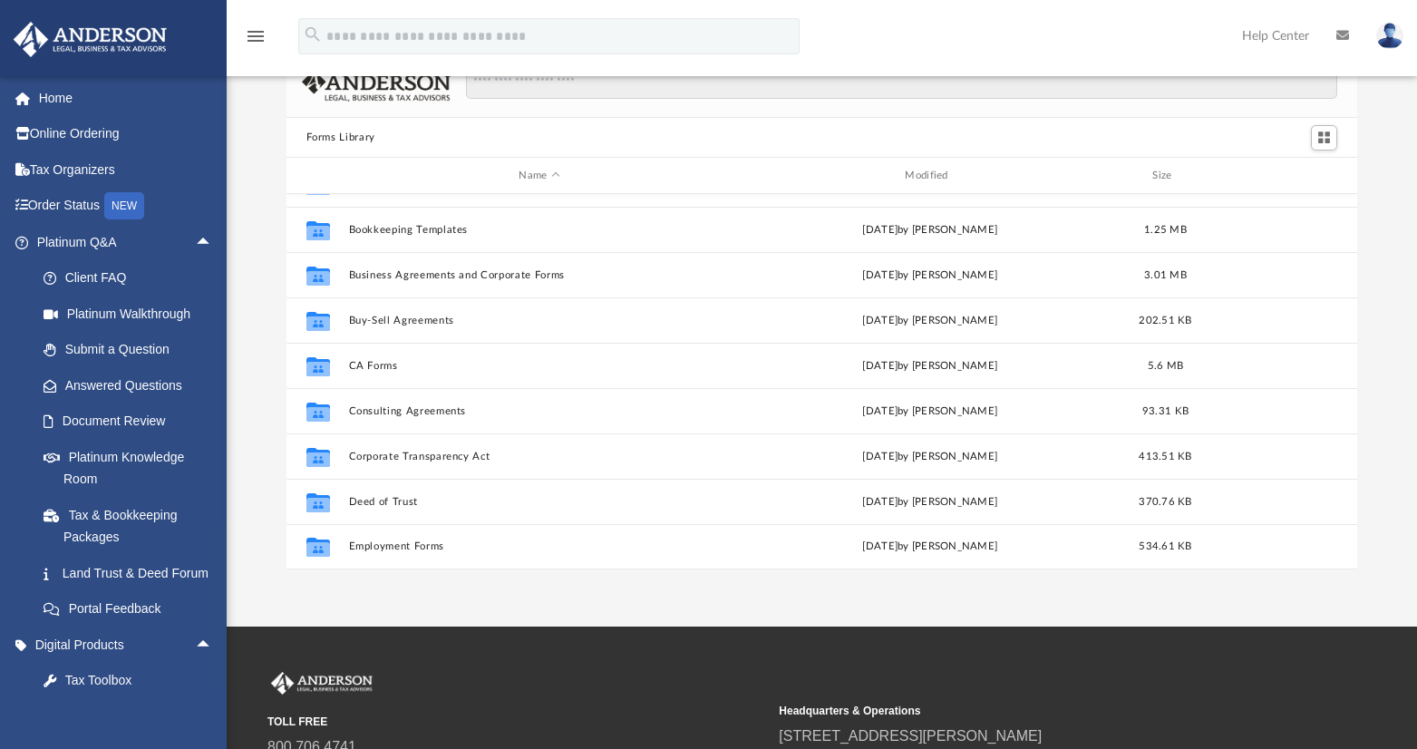
scroll to position [78, 0]
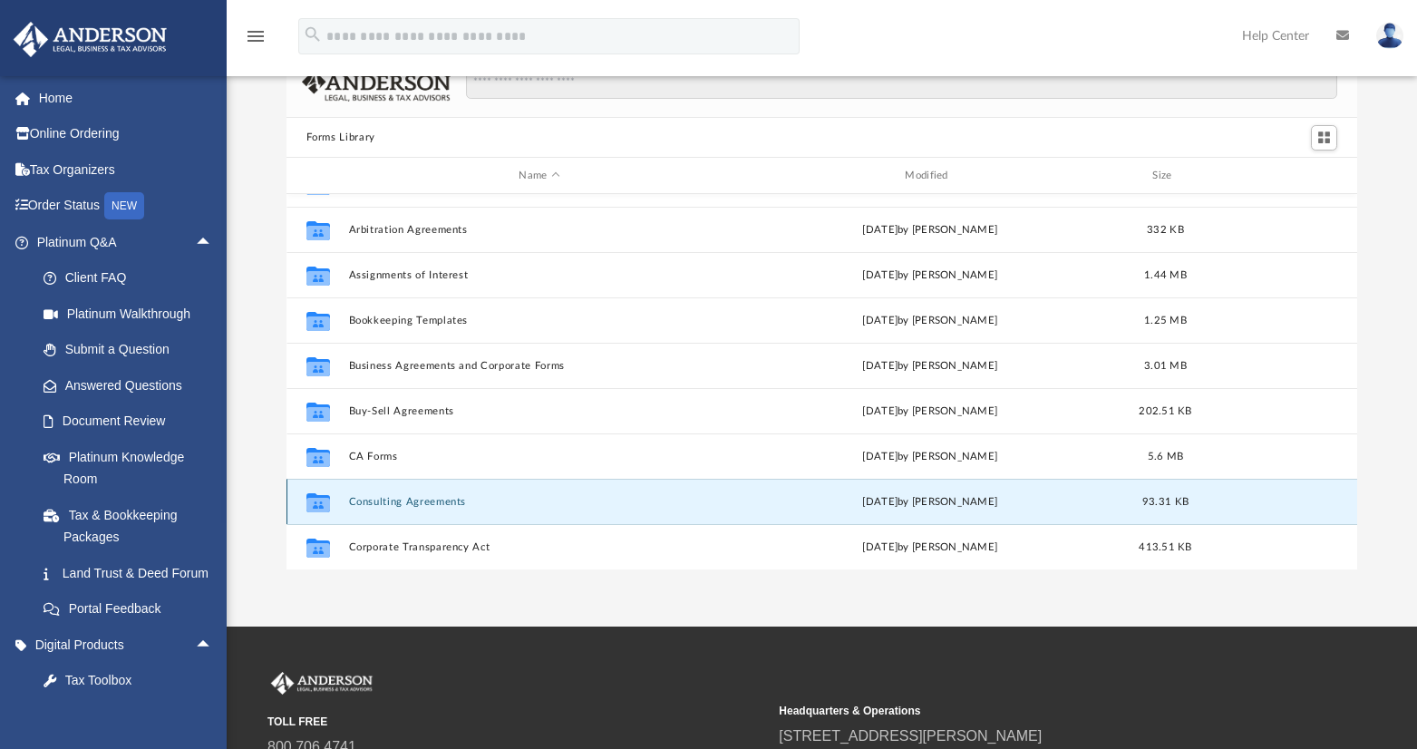
click at [415, 501] on button "Consulting Agreements" at bounding box center [539, 502] width 383 height 12
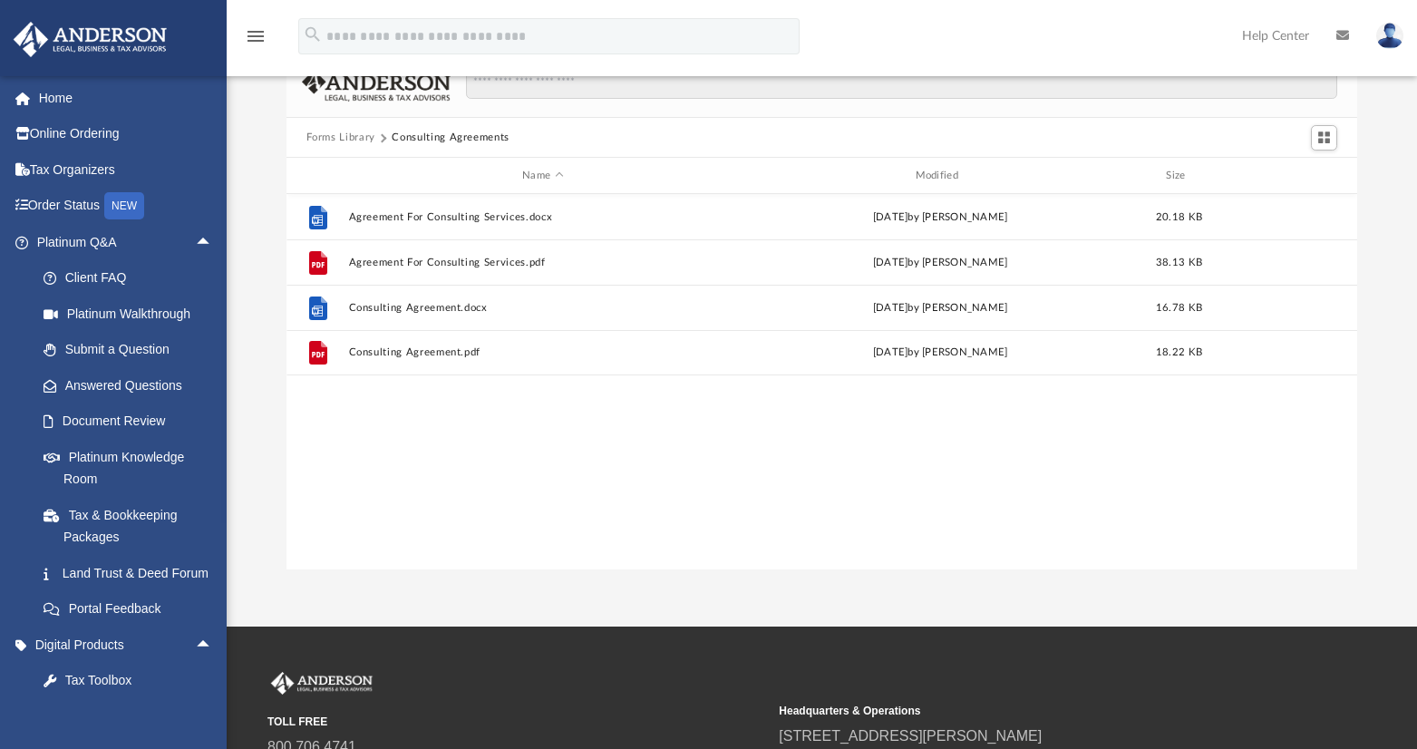
click at [327, 138] on button "Forms Library" at bounding box center [341, 138] width 69 height 16
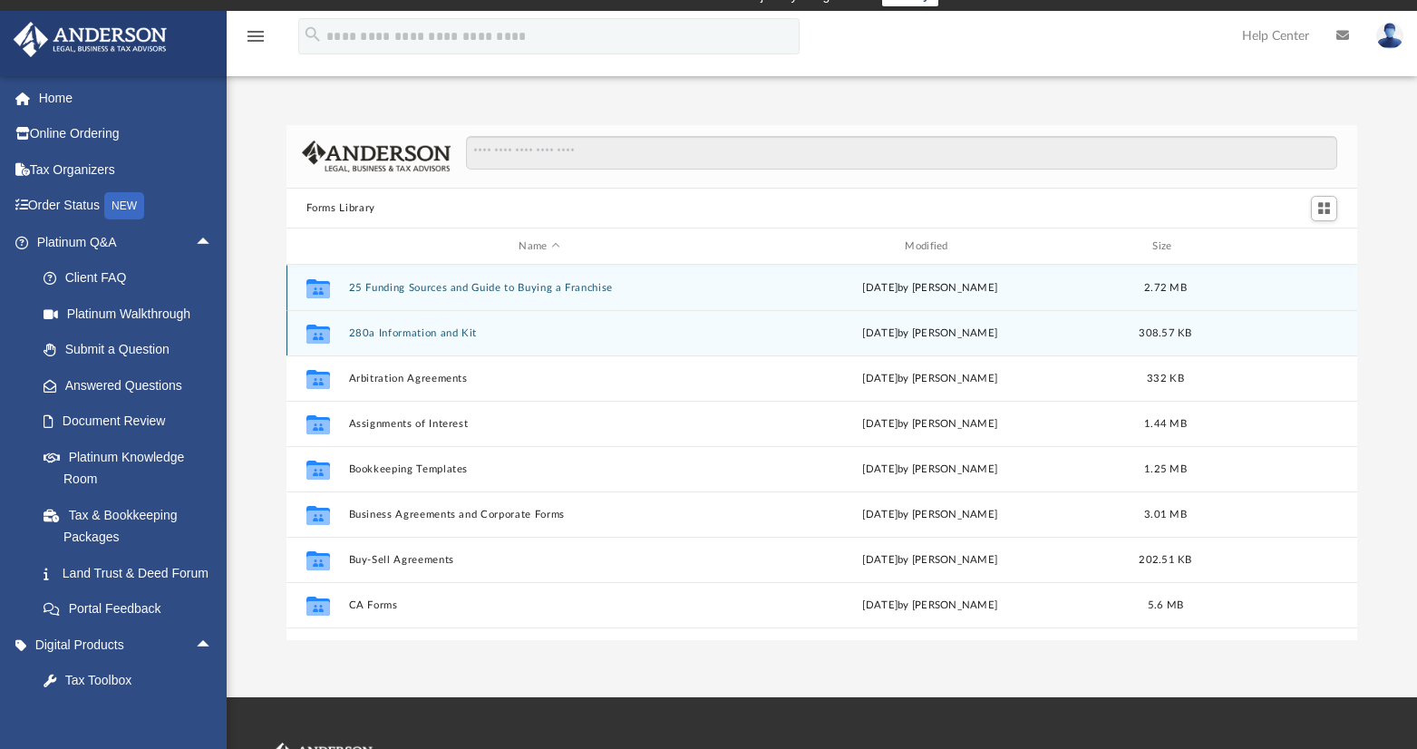
scroll to position [91, 0]
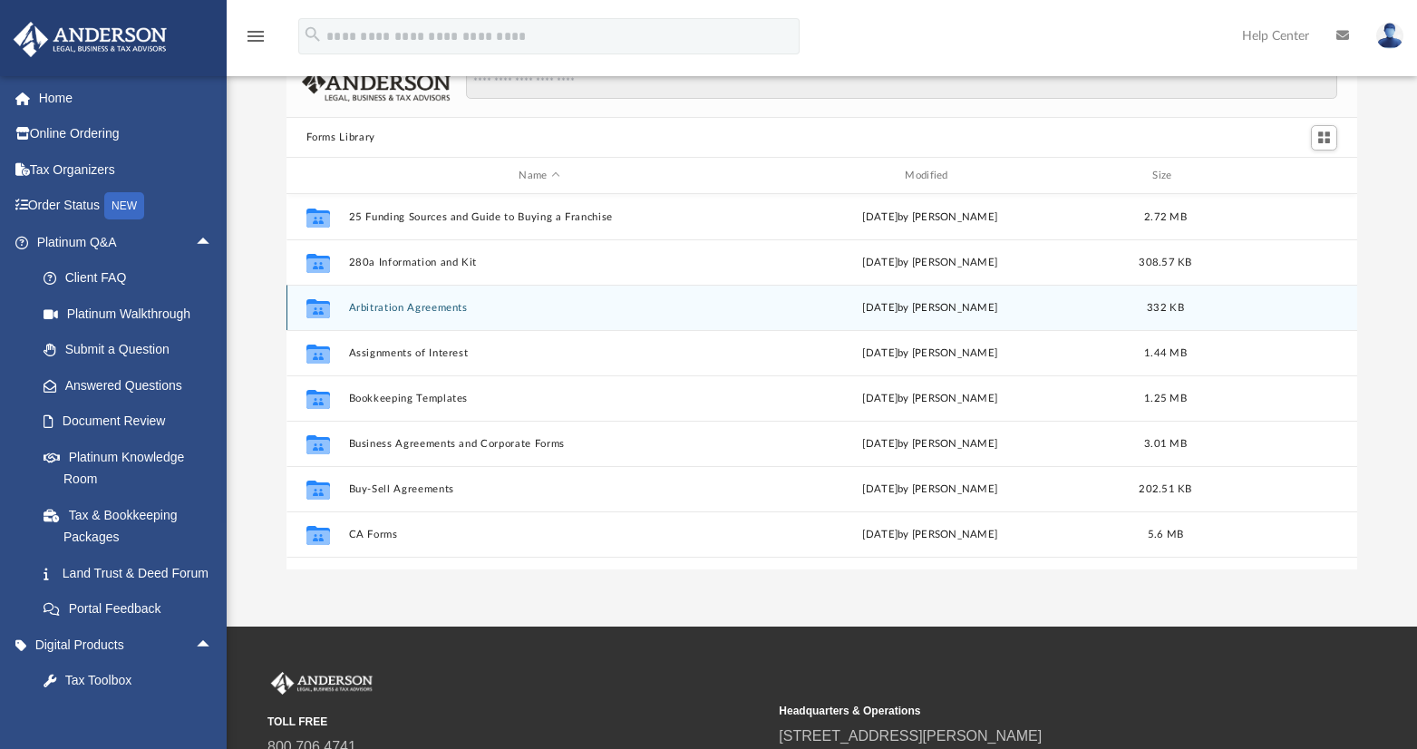
click at [455, 309] on button "Arbitration Agreements" at bounding box center [539, 308] width 383 height 12
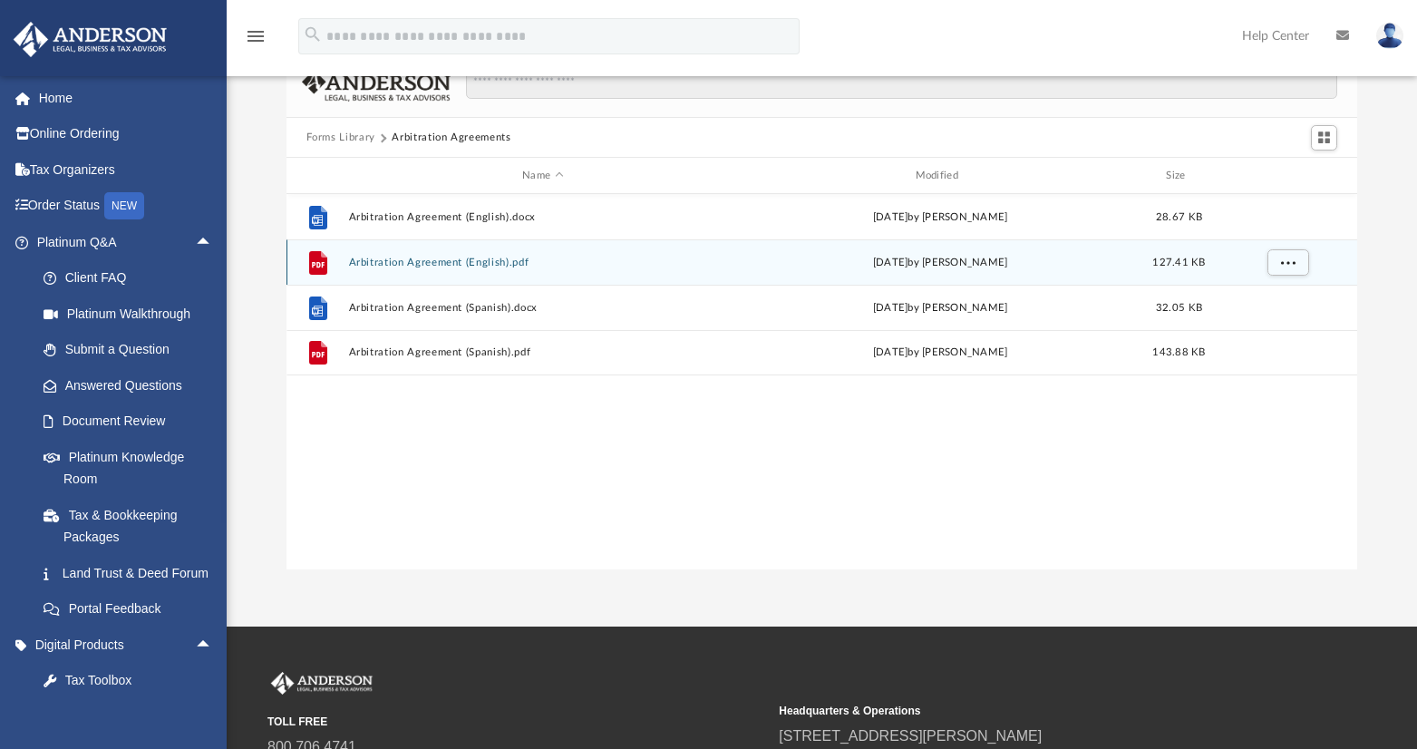
click at [431, 258] on button "Arbitration Agreement (English).pdf" at bounding box center [542, 263] width 389 height 12
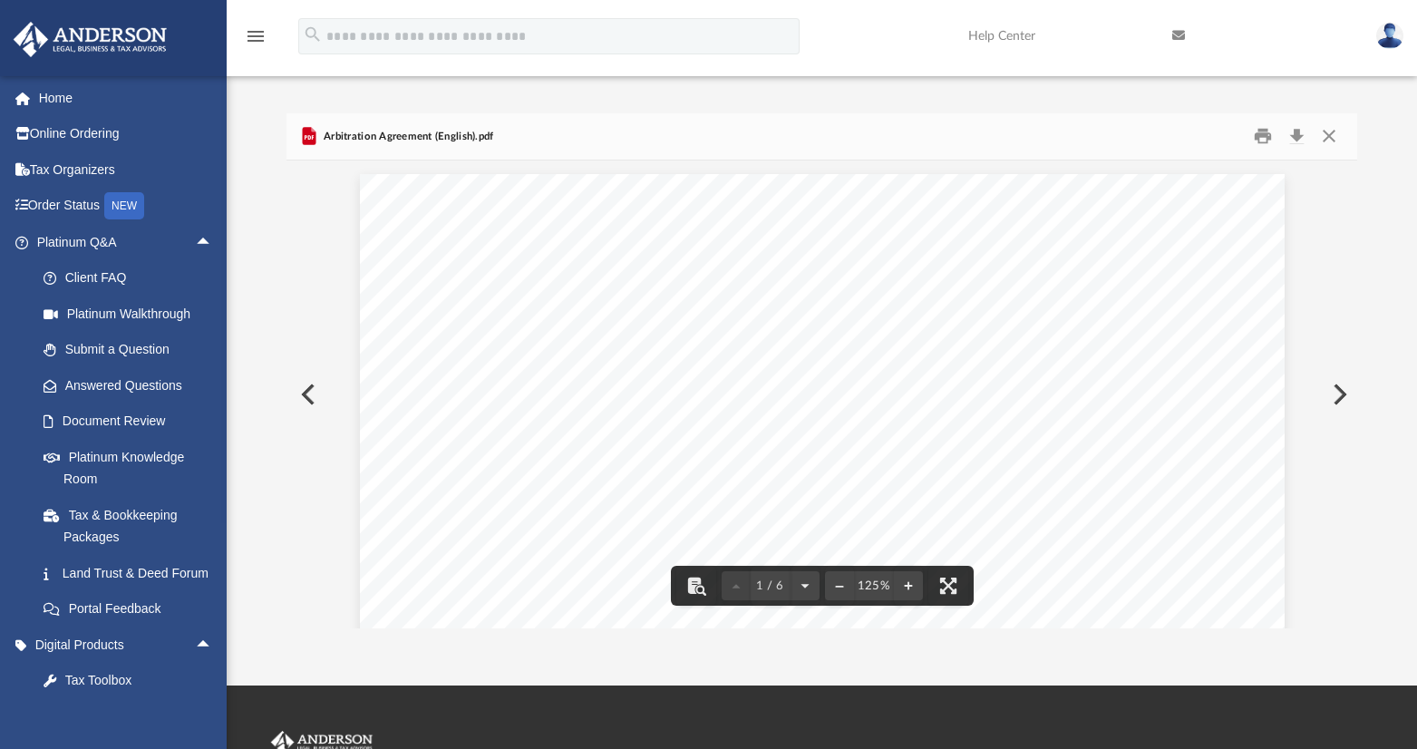
scroll to position [0, 0]
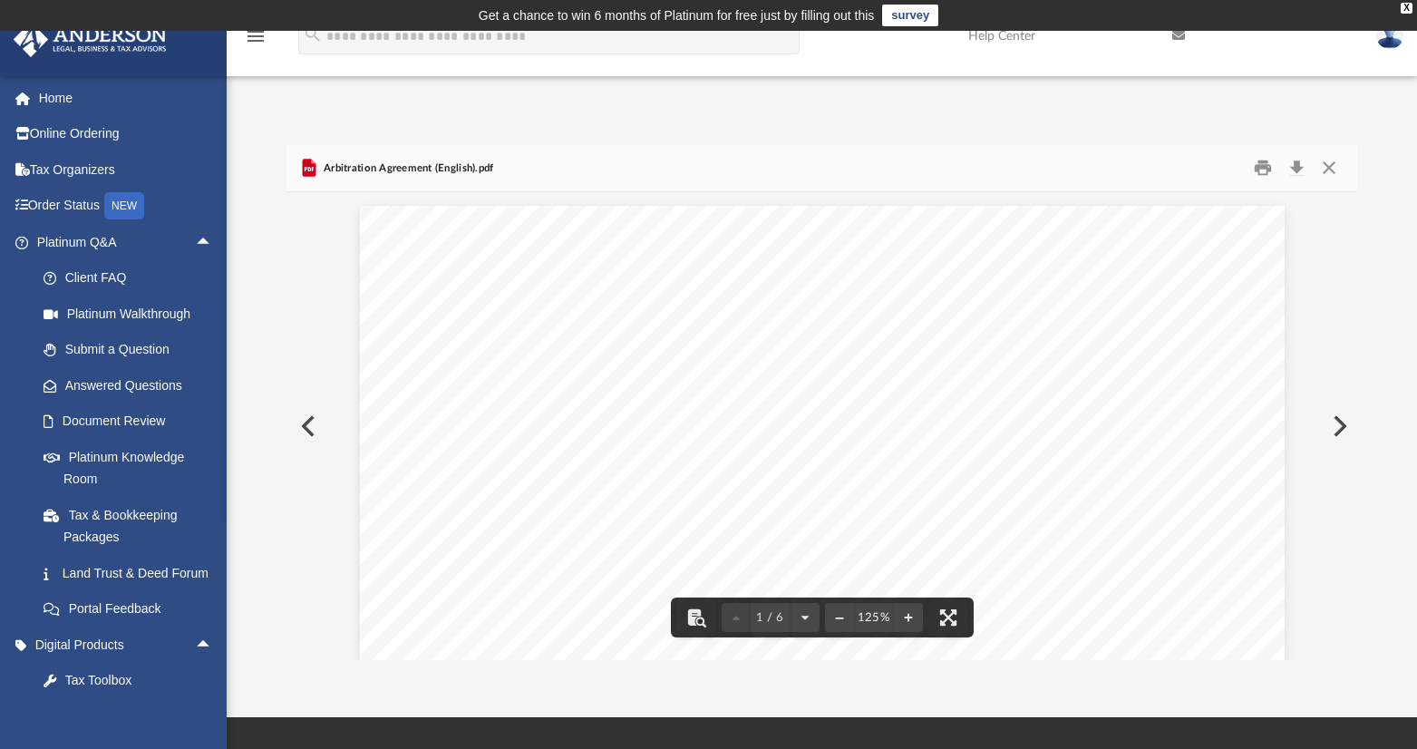
click at [303, 420] on button "Preview" at bounding box center [307, 426] width 40 height 51
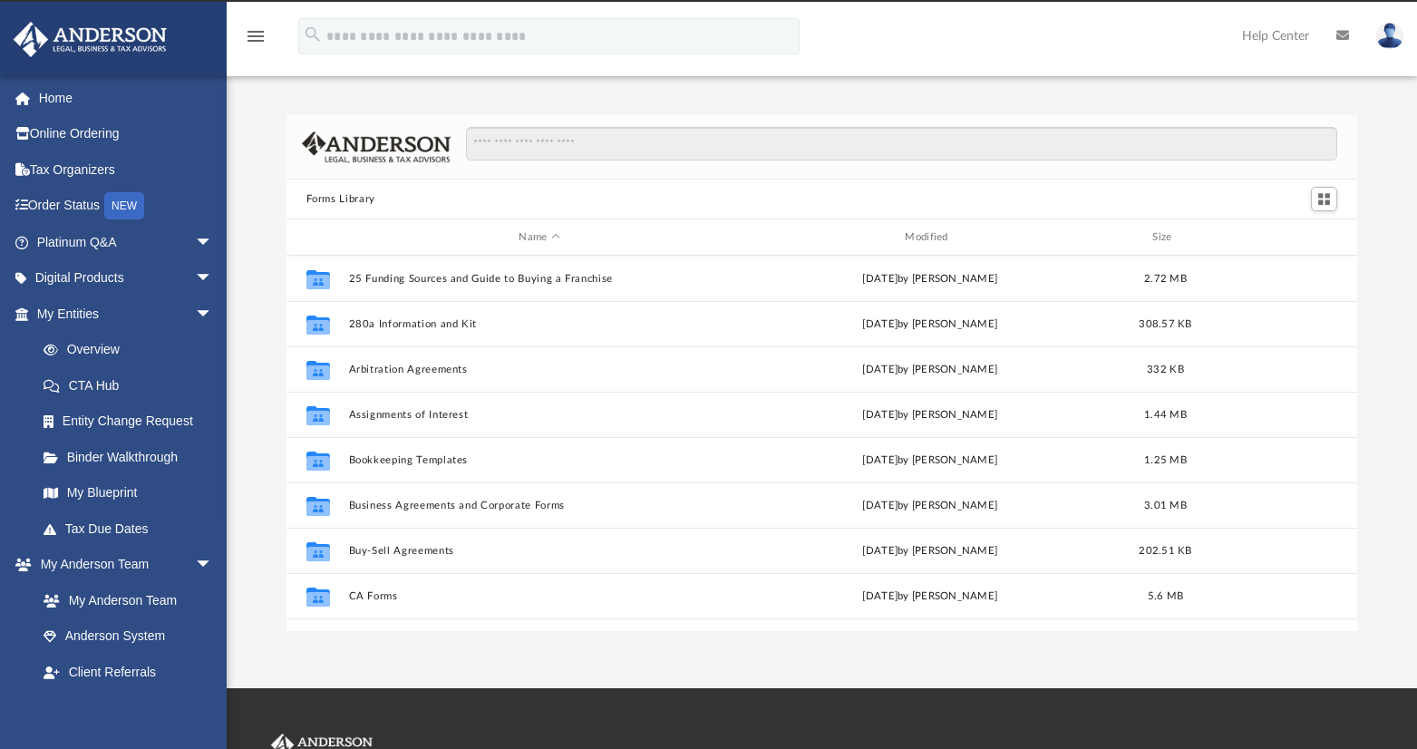
scroll to position [399, 1057]
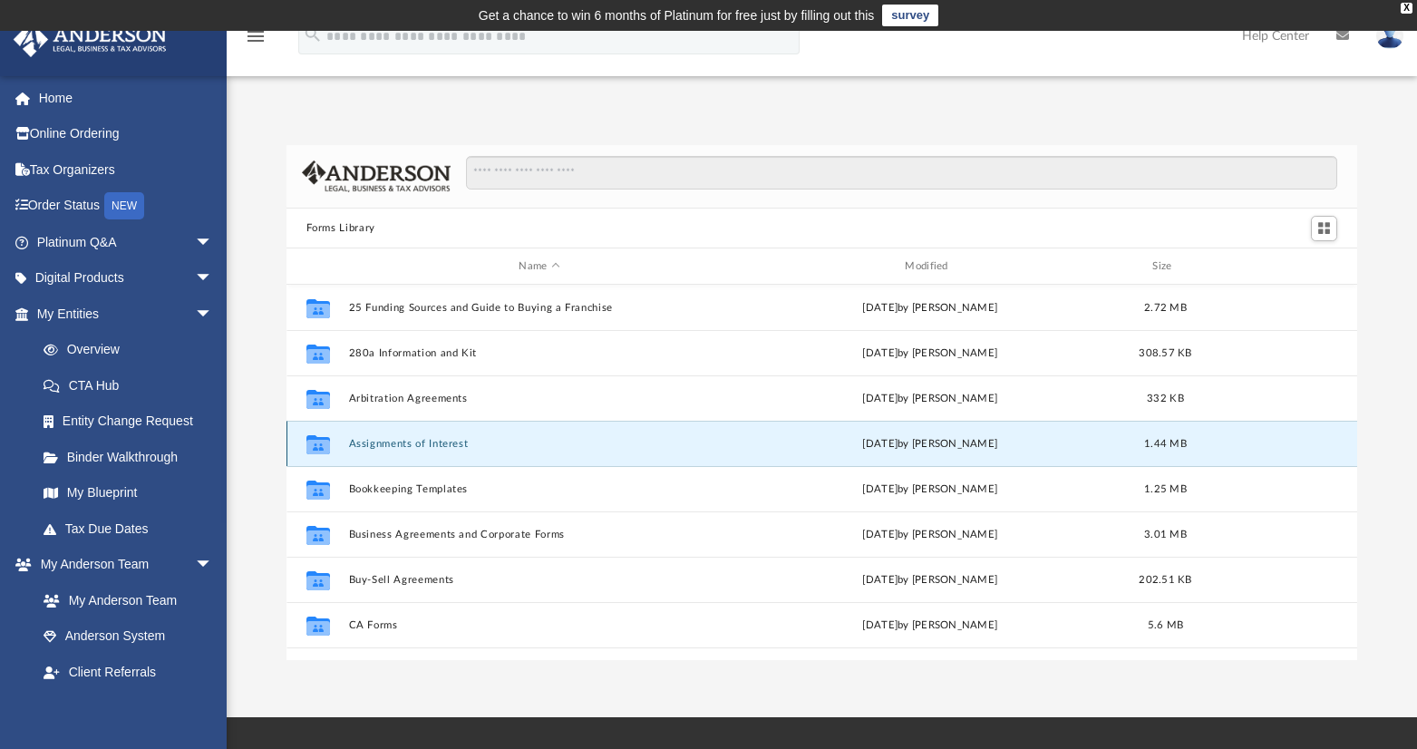
click at [444, 443] on button "Assignments of Interest" at bounding box center [539, 444] width 383 height 12
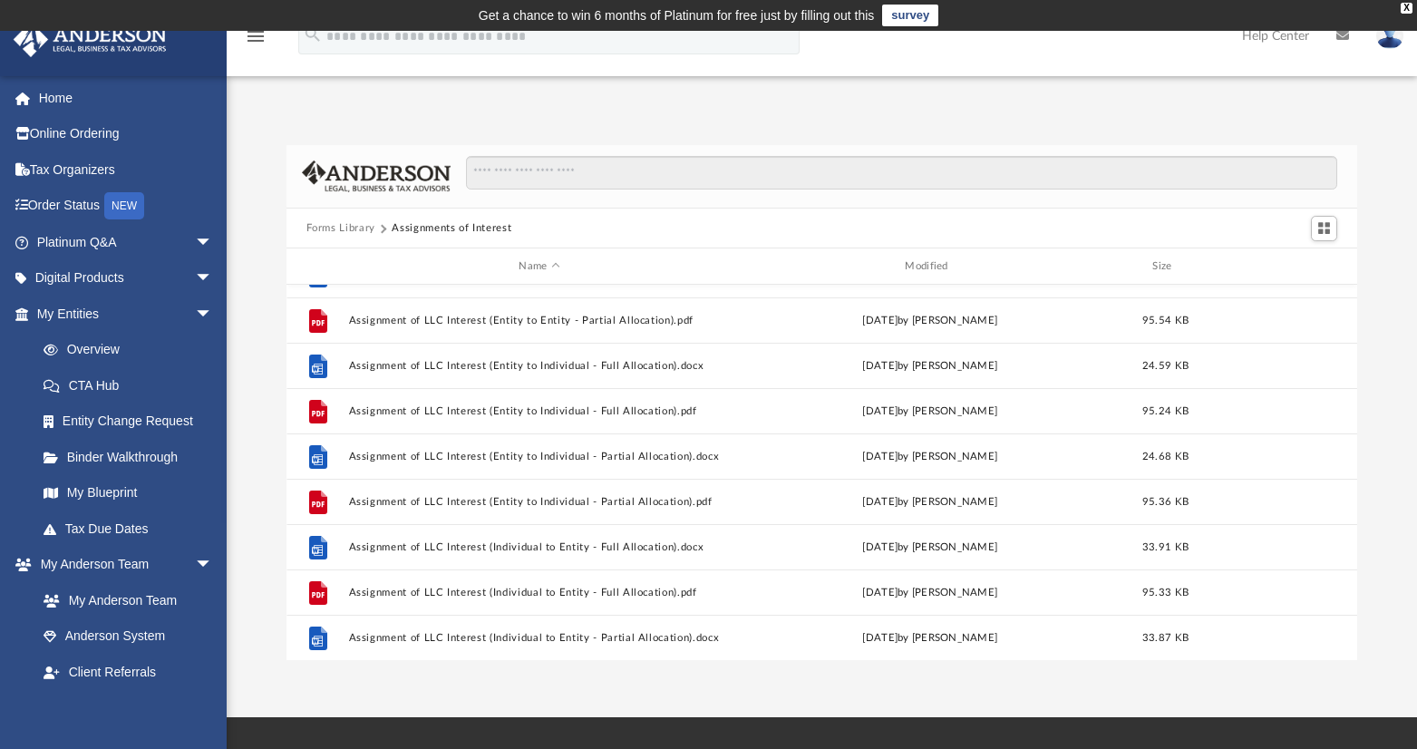
scroll to position [0, 0]
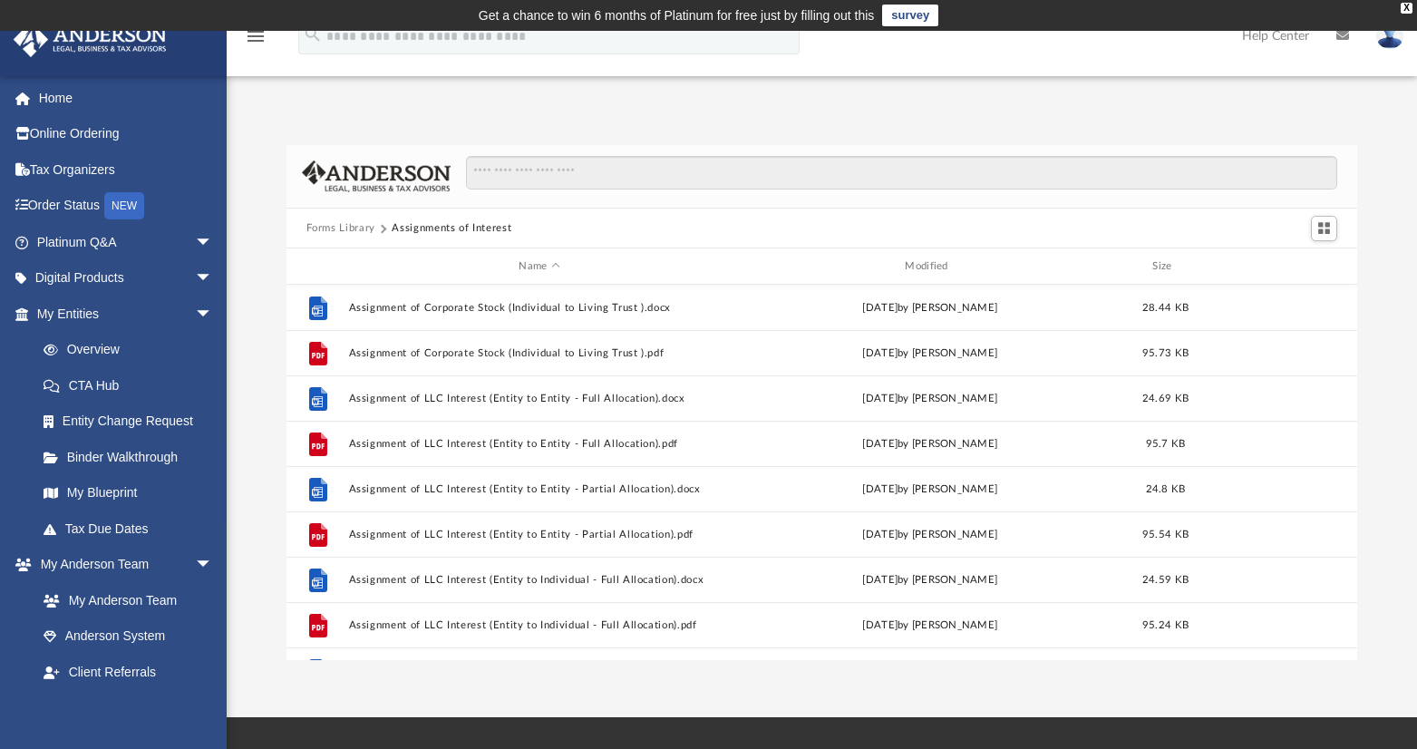
click at [344, 229] on button "Forms Library" at bounding box center [341, 228] width 69 height 16
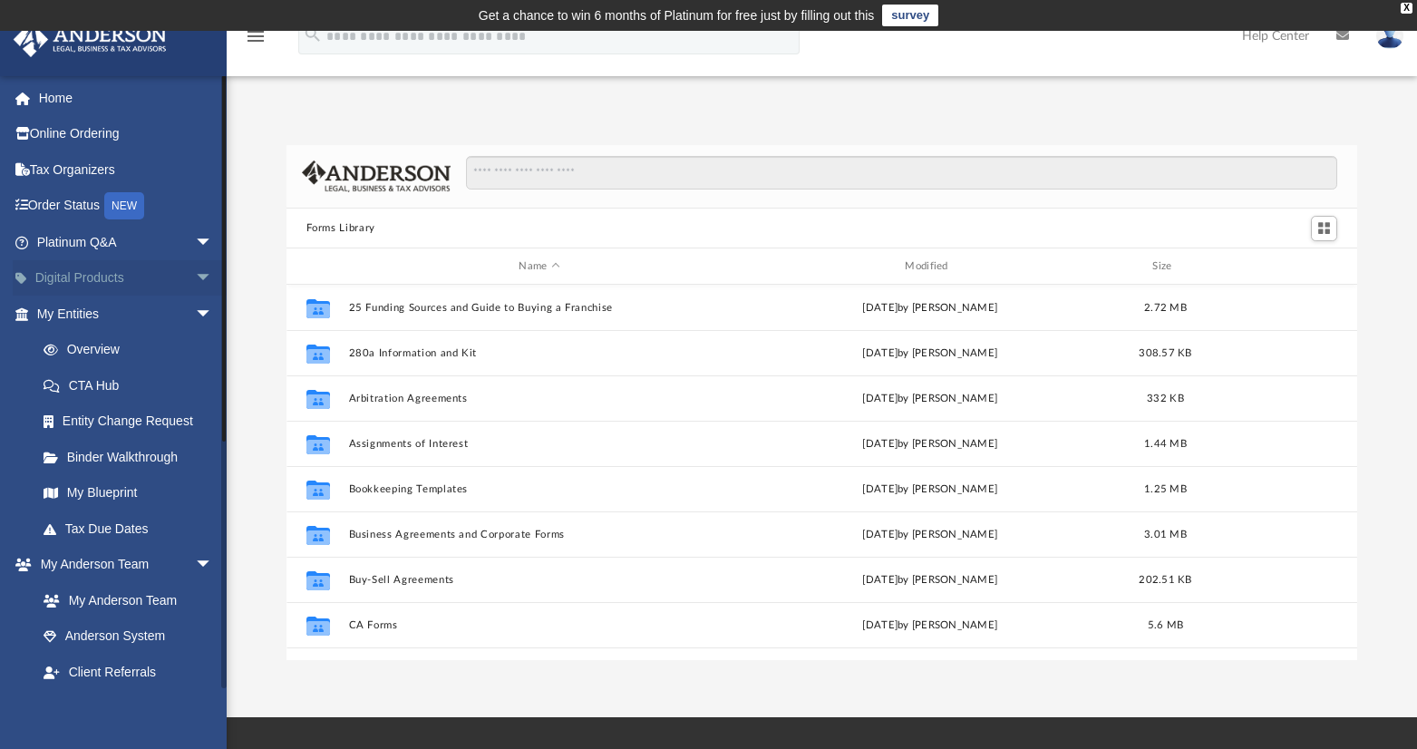
click at [195, 275] on span "arrow_drop_down" at bounding box center [213, 278] width 36 height 37
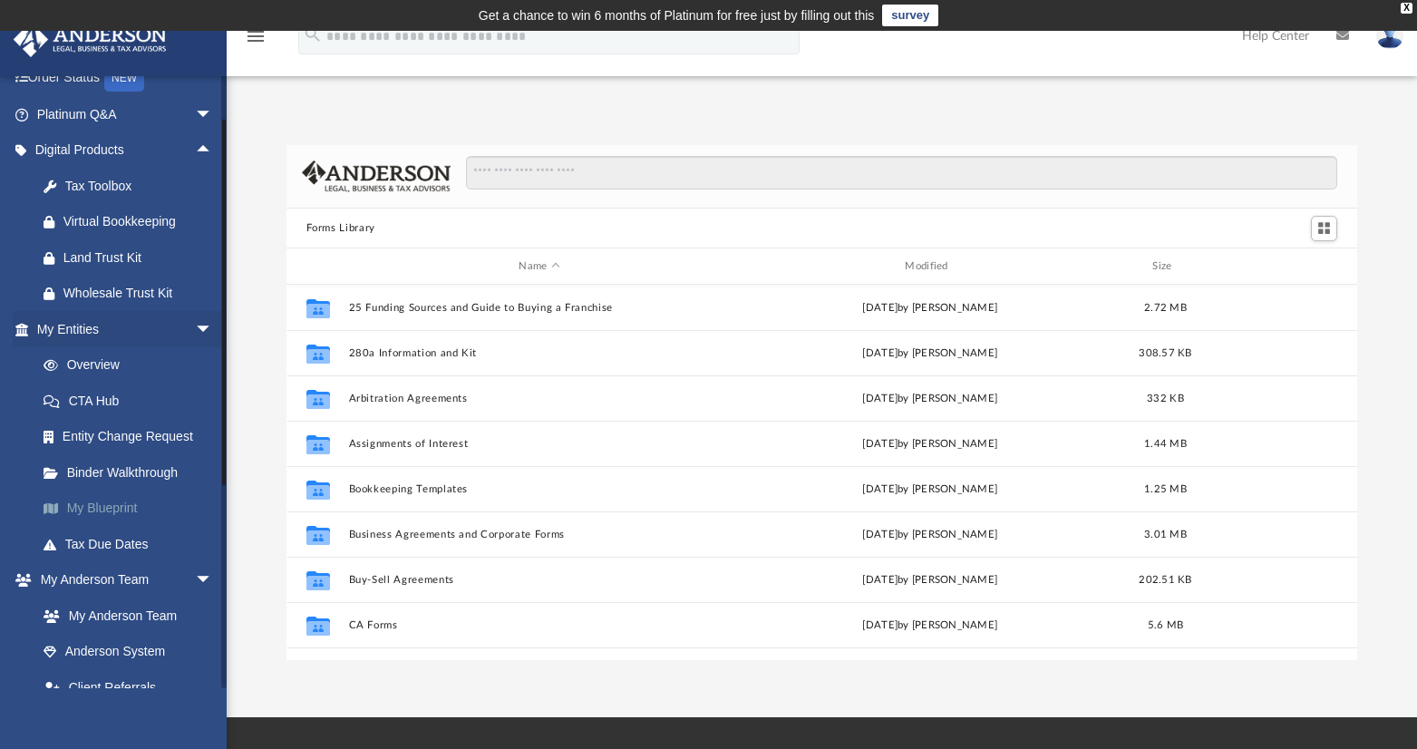
scroll to position [181, 0]
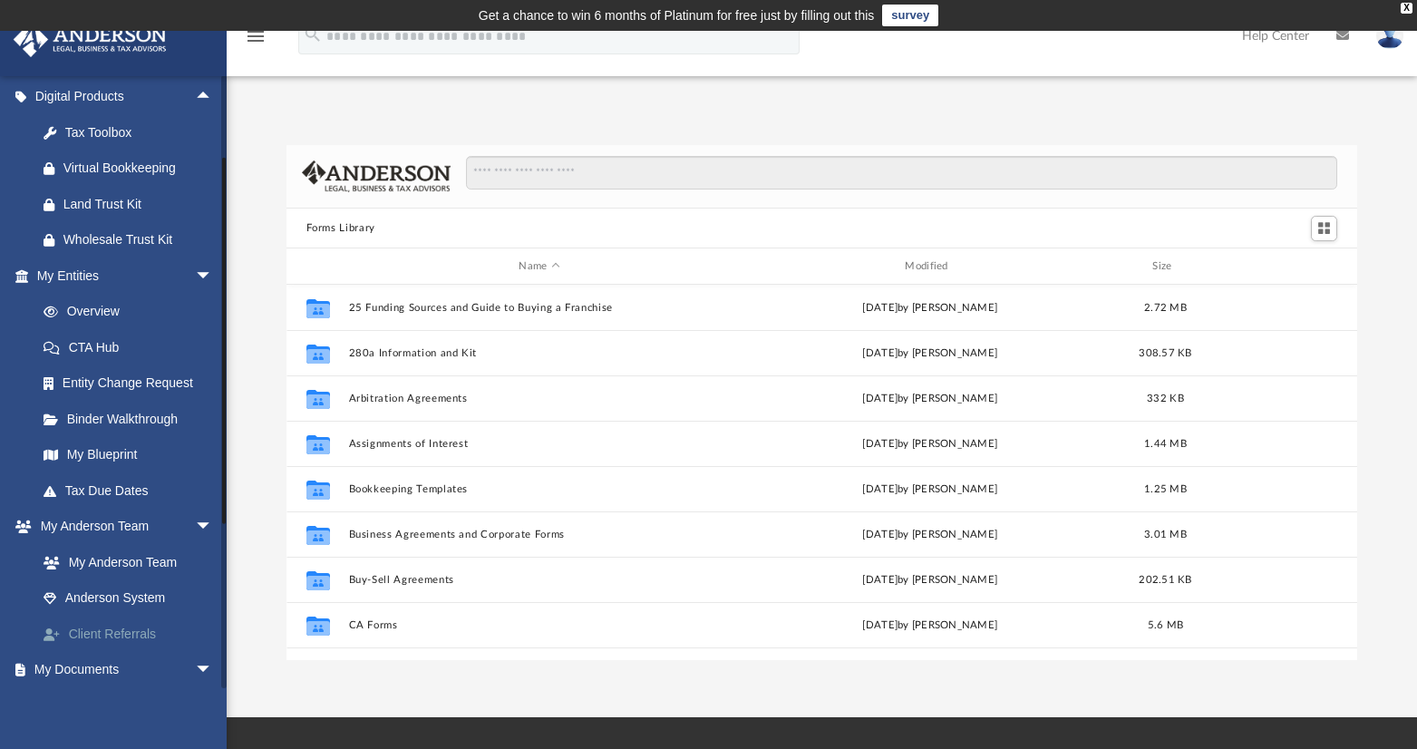
click at [135, 632] on link "Client Referrals" at bounding box center [132, 634] width 215 height 36
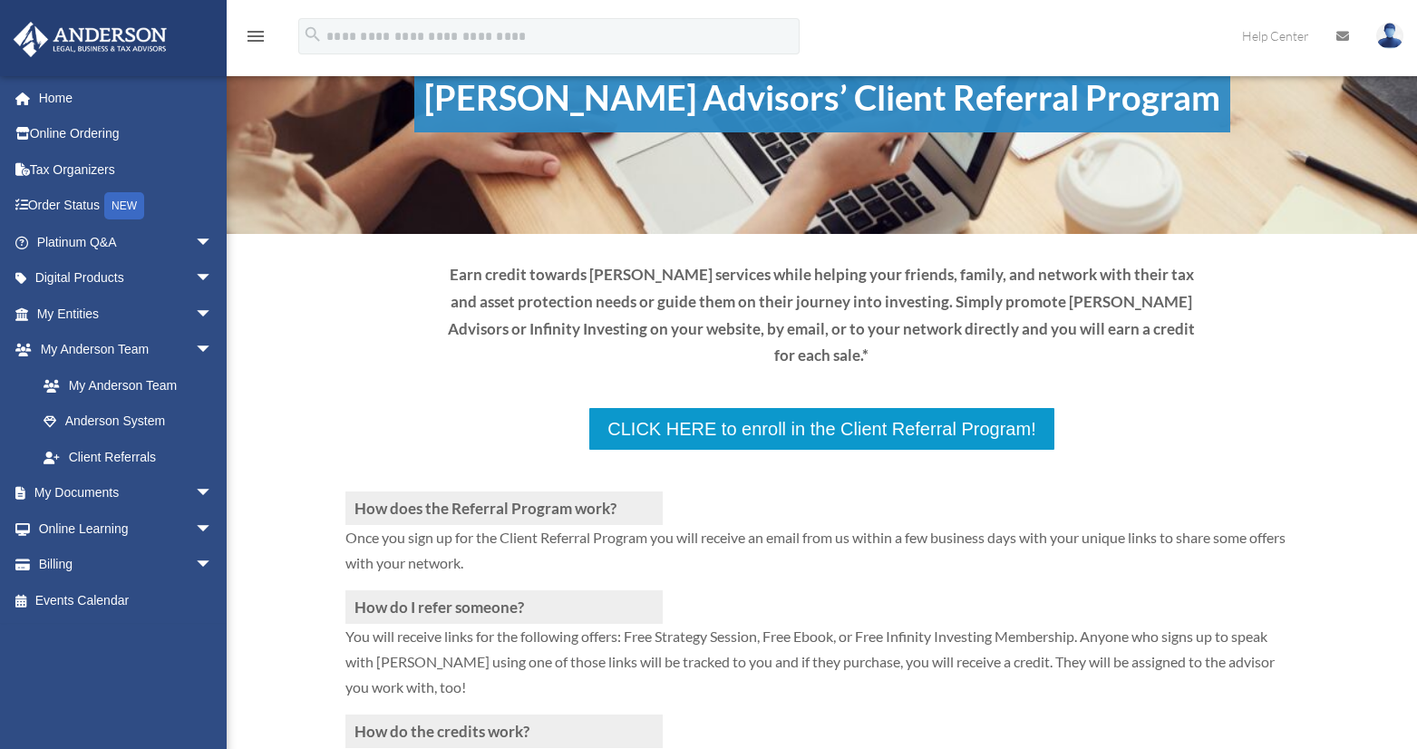
scroll to position [91, 0]
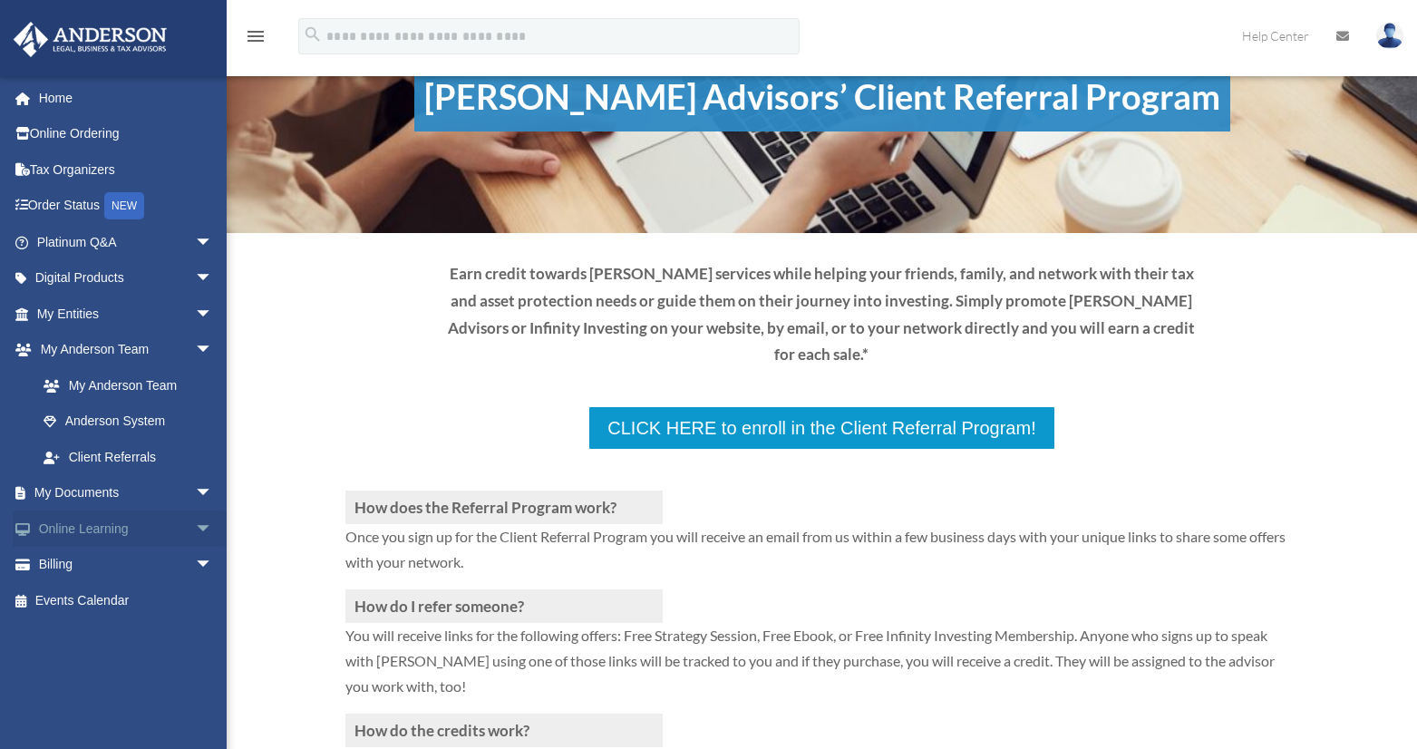
click at [195, 529] on span "arrow_drop_down" at bounding box center [213, 529] width 36 height 37
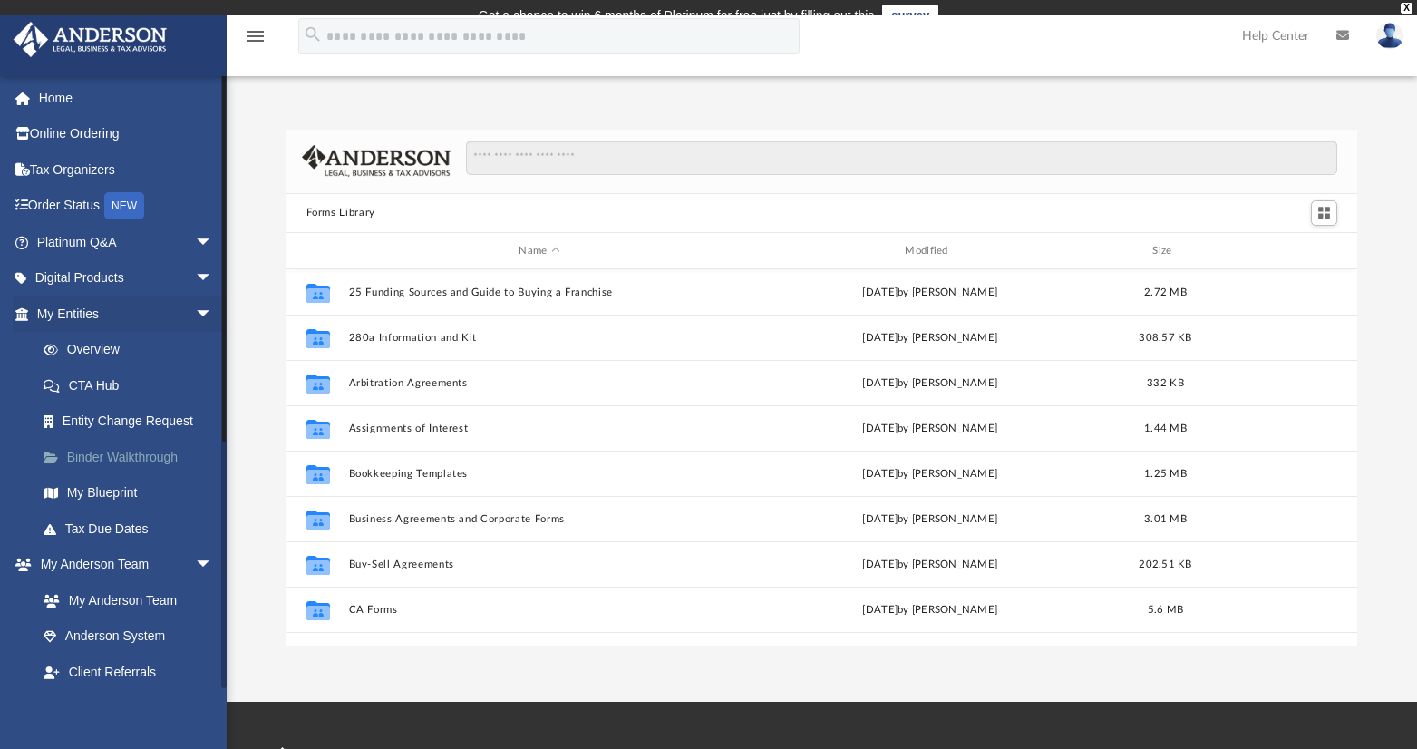
scroll to position [399, 1057]
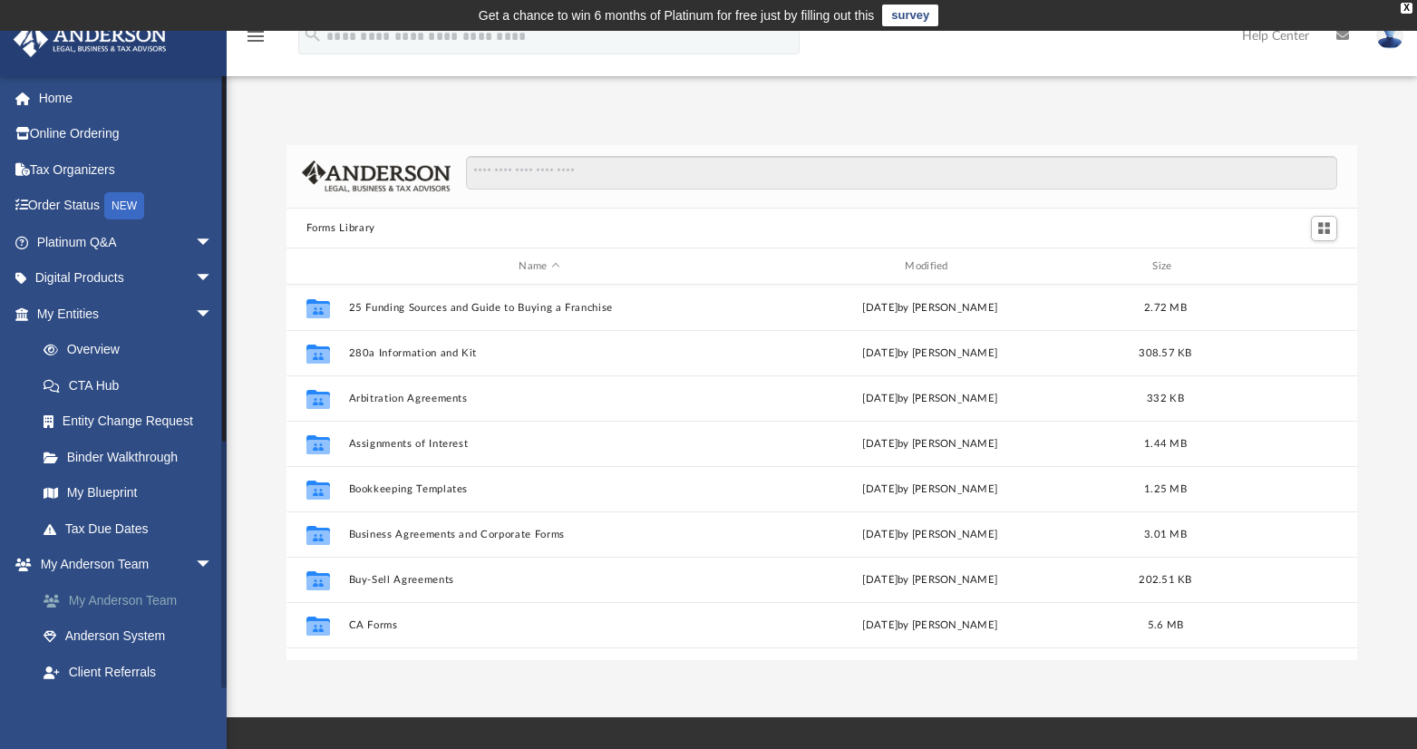
click at [116, 600] on link "My Anderson Team" at bounding box center [132, 600] width 215 height 36
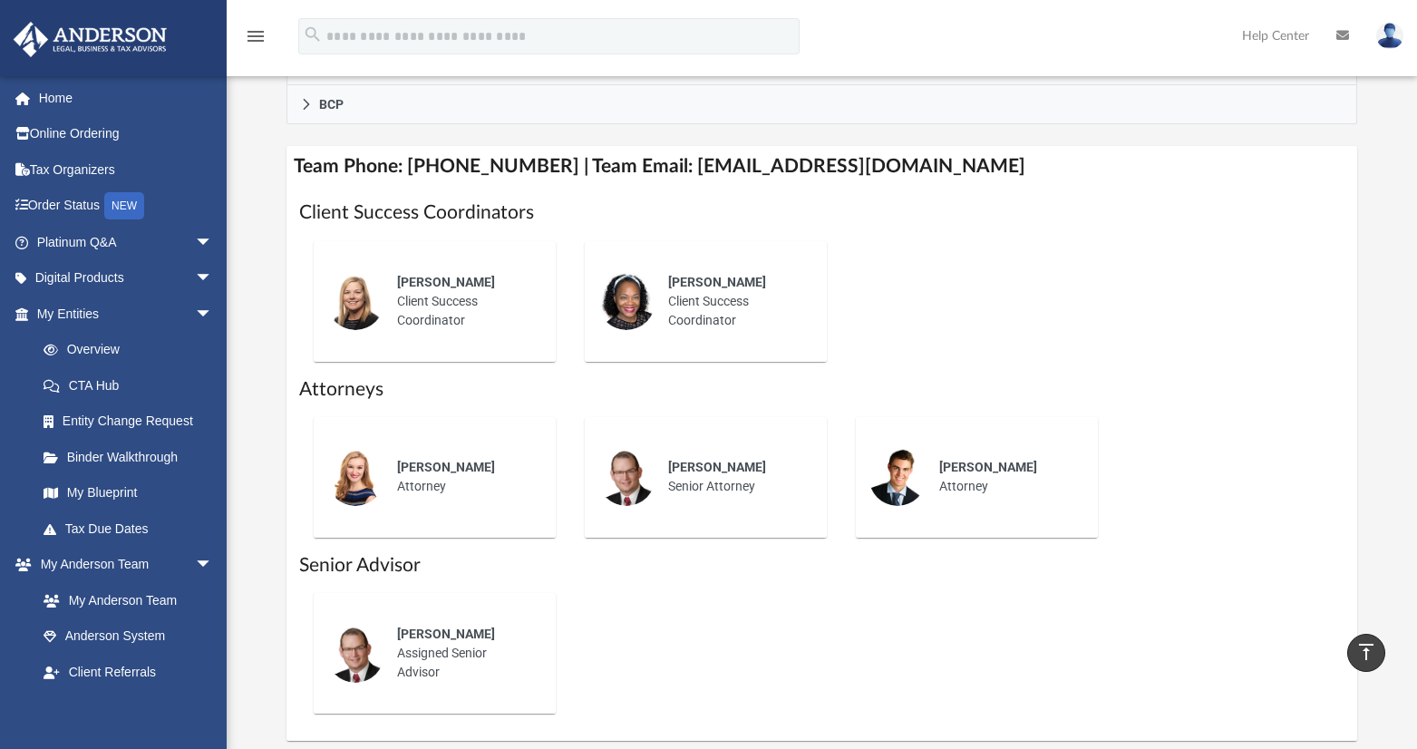
scroll to position [635, 0]
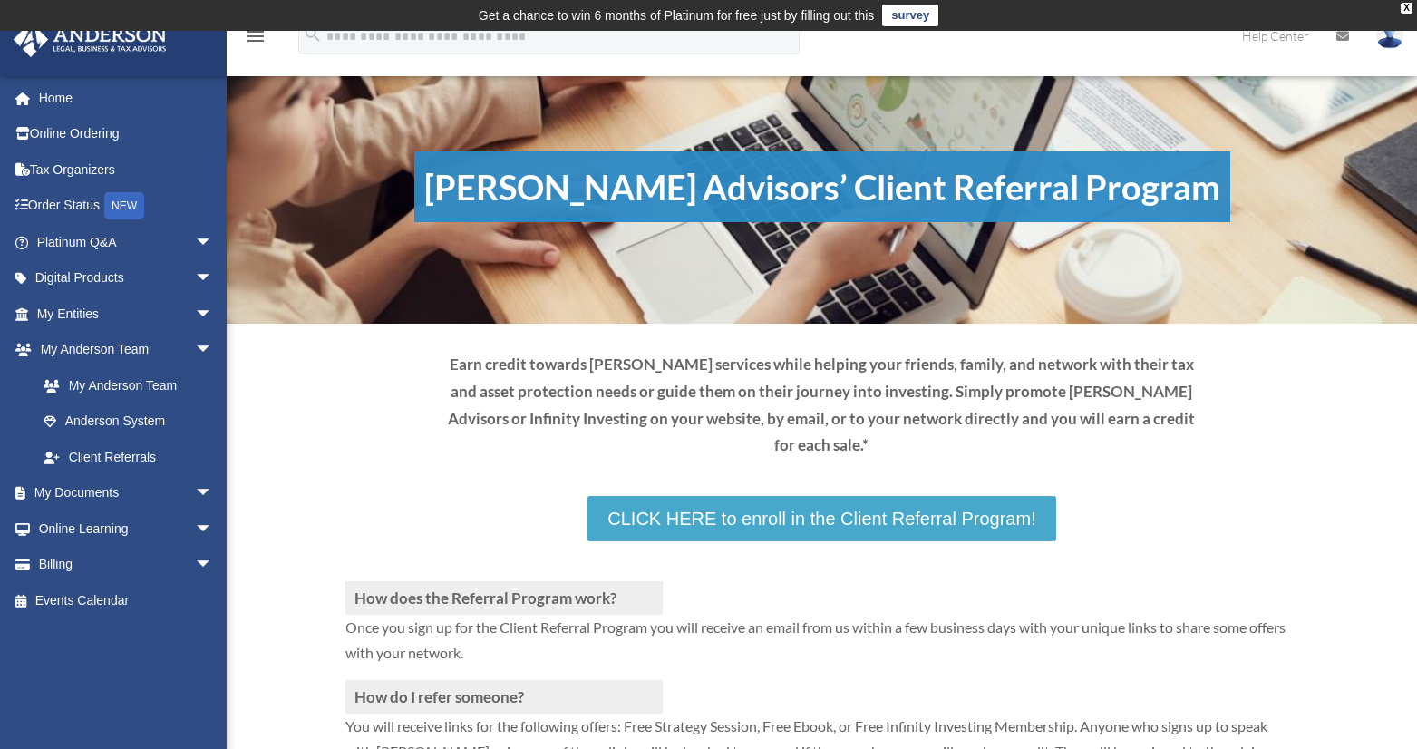
scroll to position [91, 0]
